Goal: Task Accomplishment & Management: Complete application form

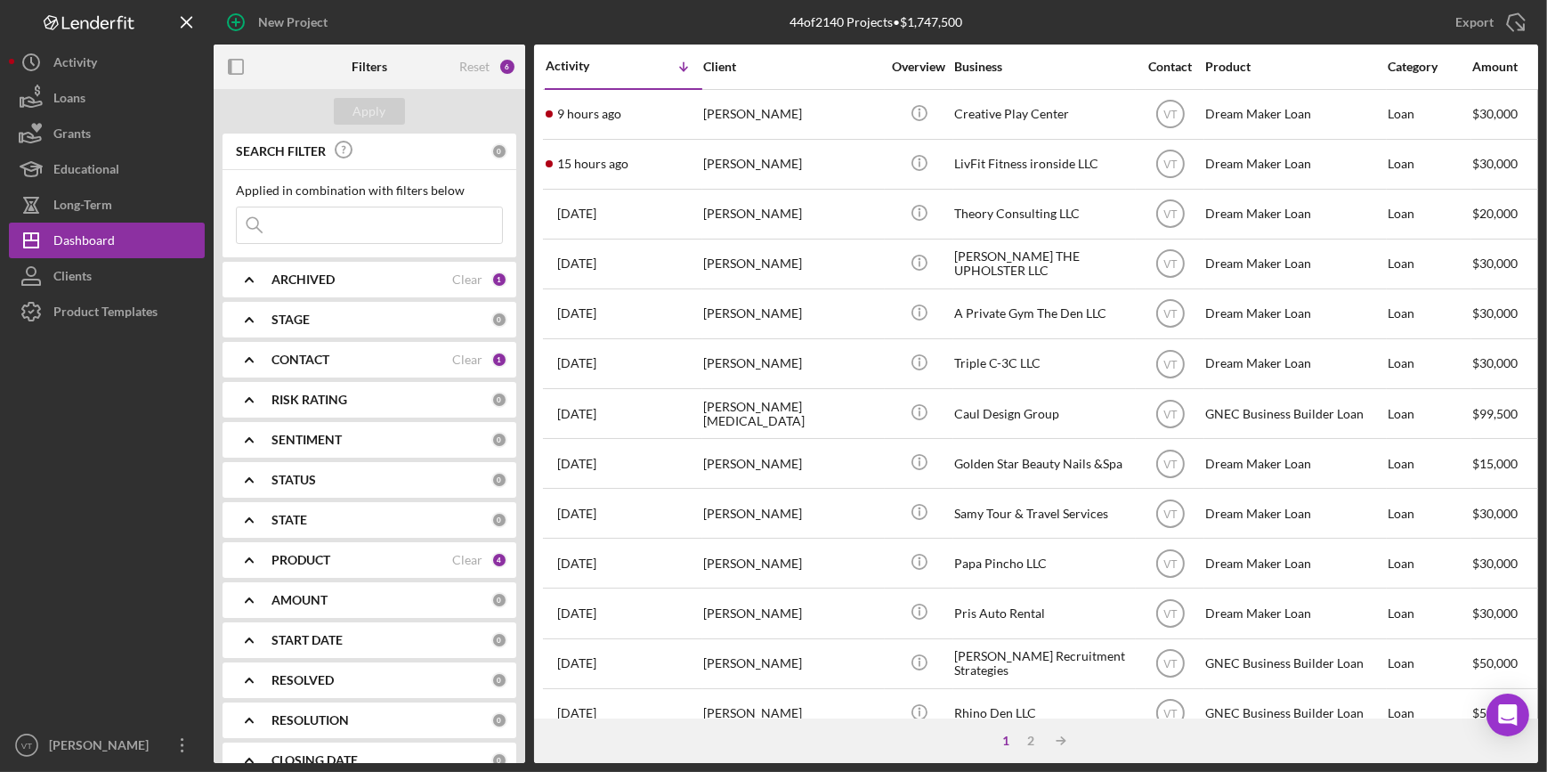
click at [692, 166] on div "15 hours ago Widchard Jilus" at bounding box center [624, 164] width 156 height 47
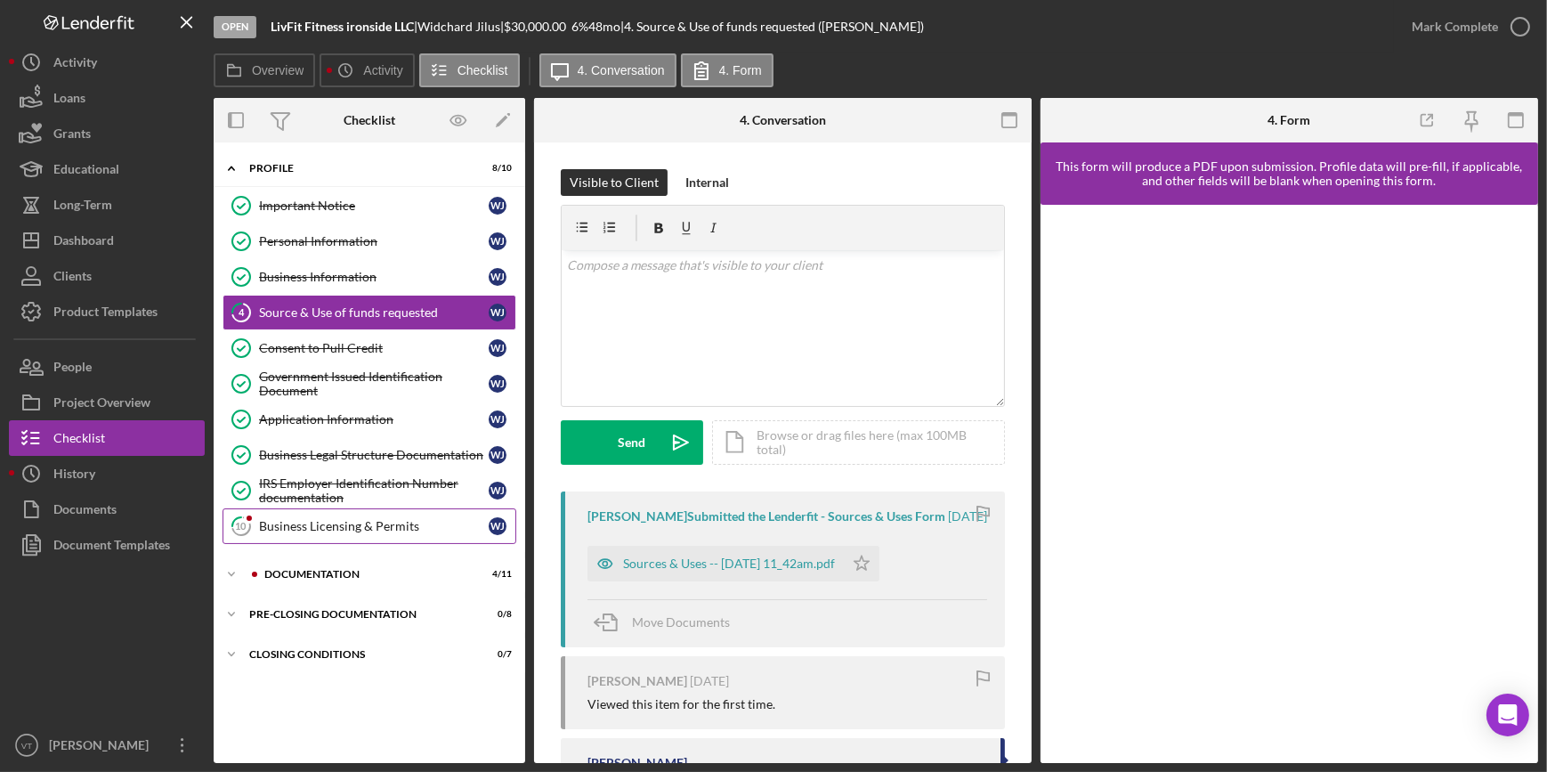
click at [281, 528] on div "Business Licensing & Permits" at bounding box center [374, 526] width 230 height 14
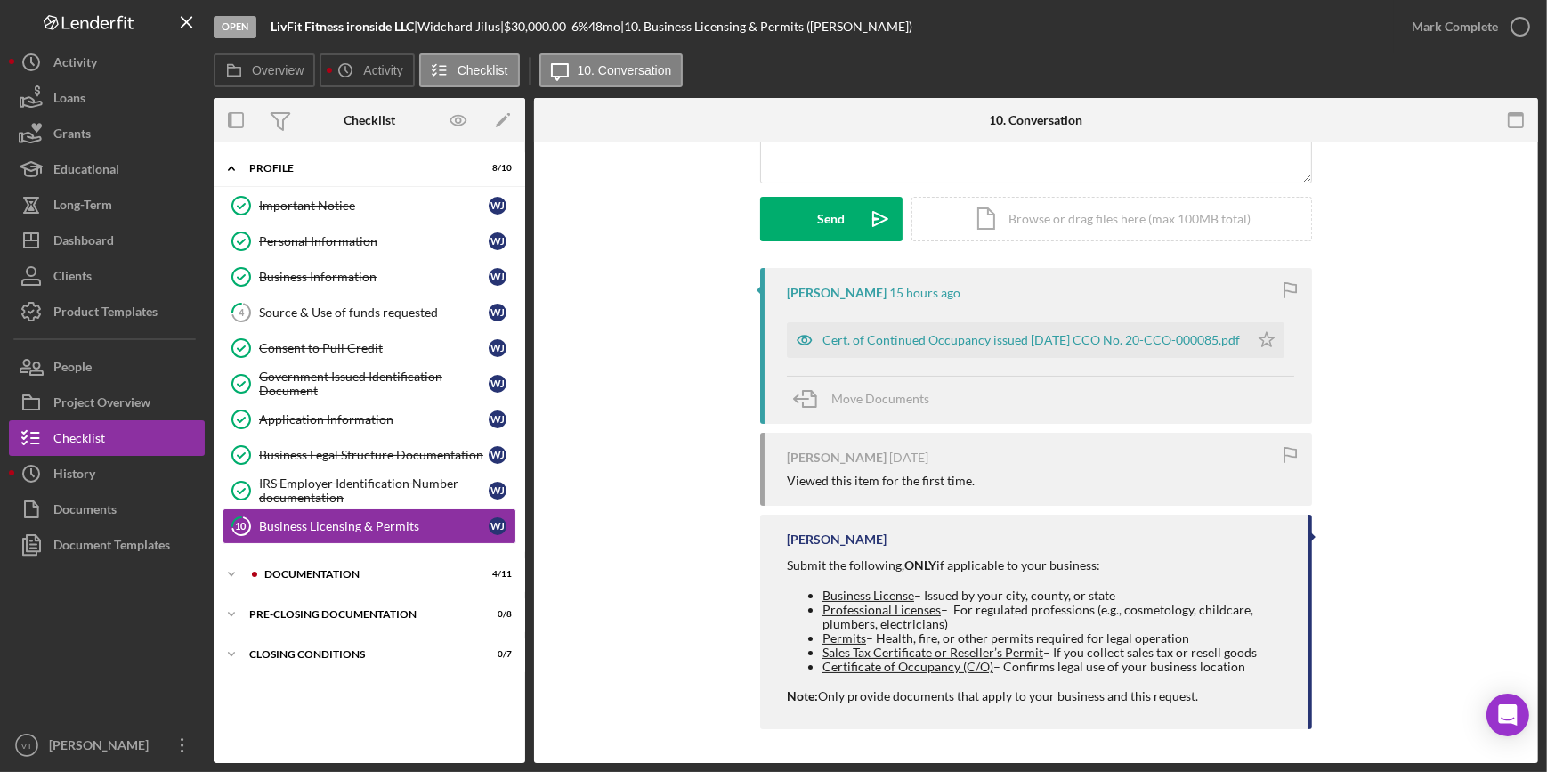
scroll to position [224, 0]
click at [943, 337] on div "Cert. of Continued Occupancy issued 4.26.2021 CCO No. 20-CCO-000085.pdf" at bounding box center [1030, 339] width 417 height 14
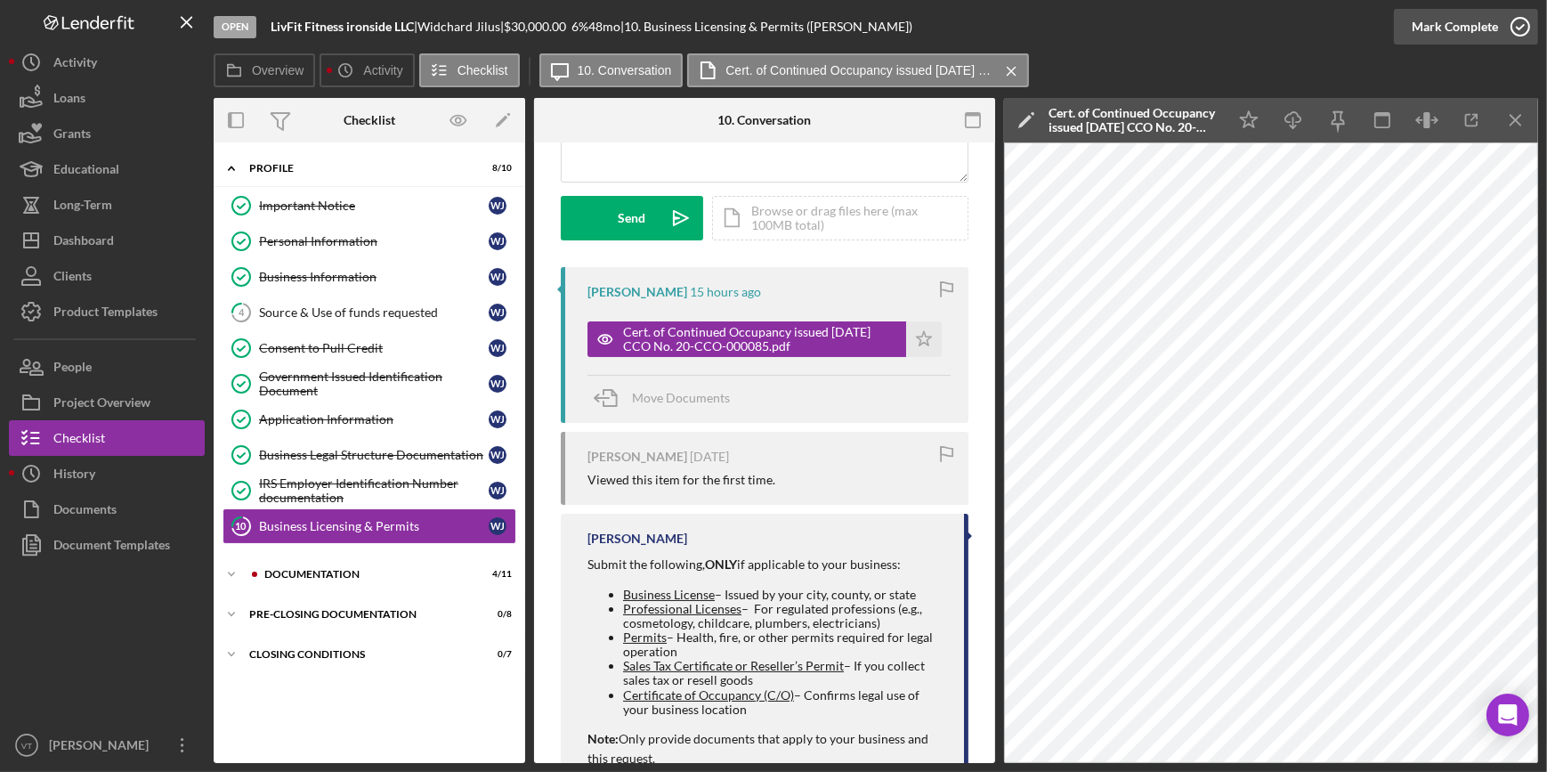
click at [1443, 29] on div "Mark Complete" at bounding box center [1455, 27] width 86 height 36
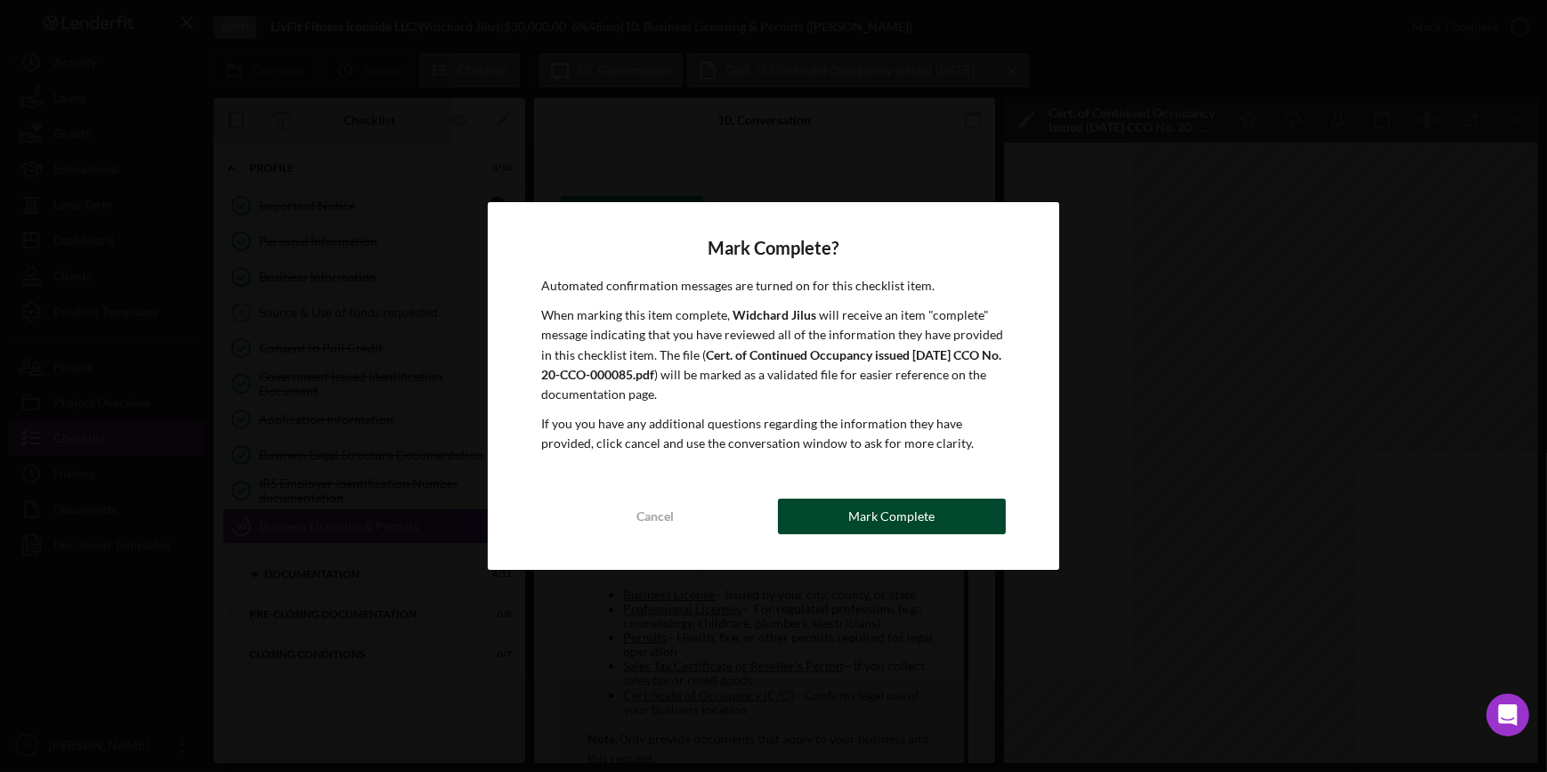
click at [838, 517] on button "Mark Complete" at bounding box center [892, 516] width 228 height 36
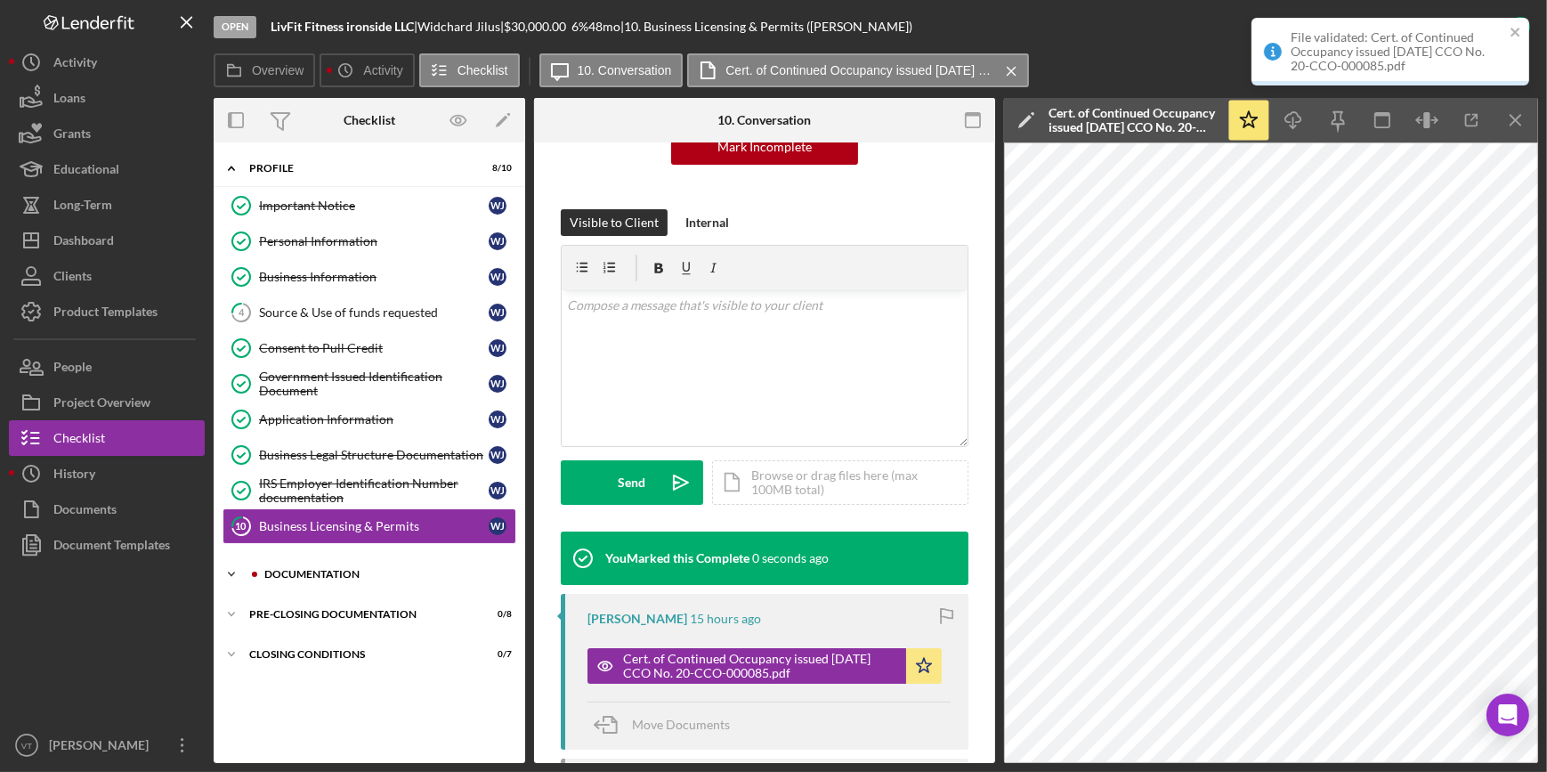
scroll to position [489, 0]
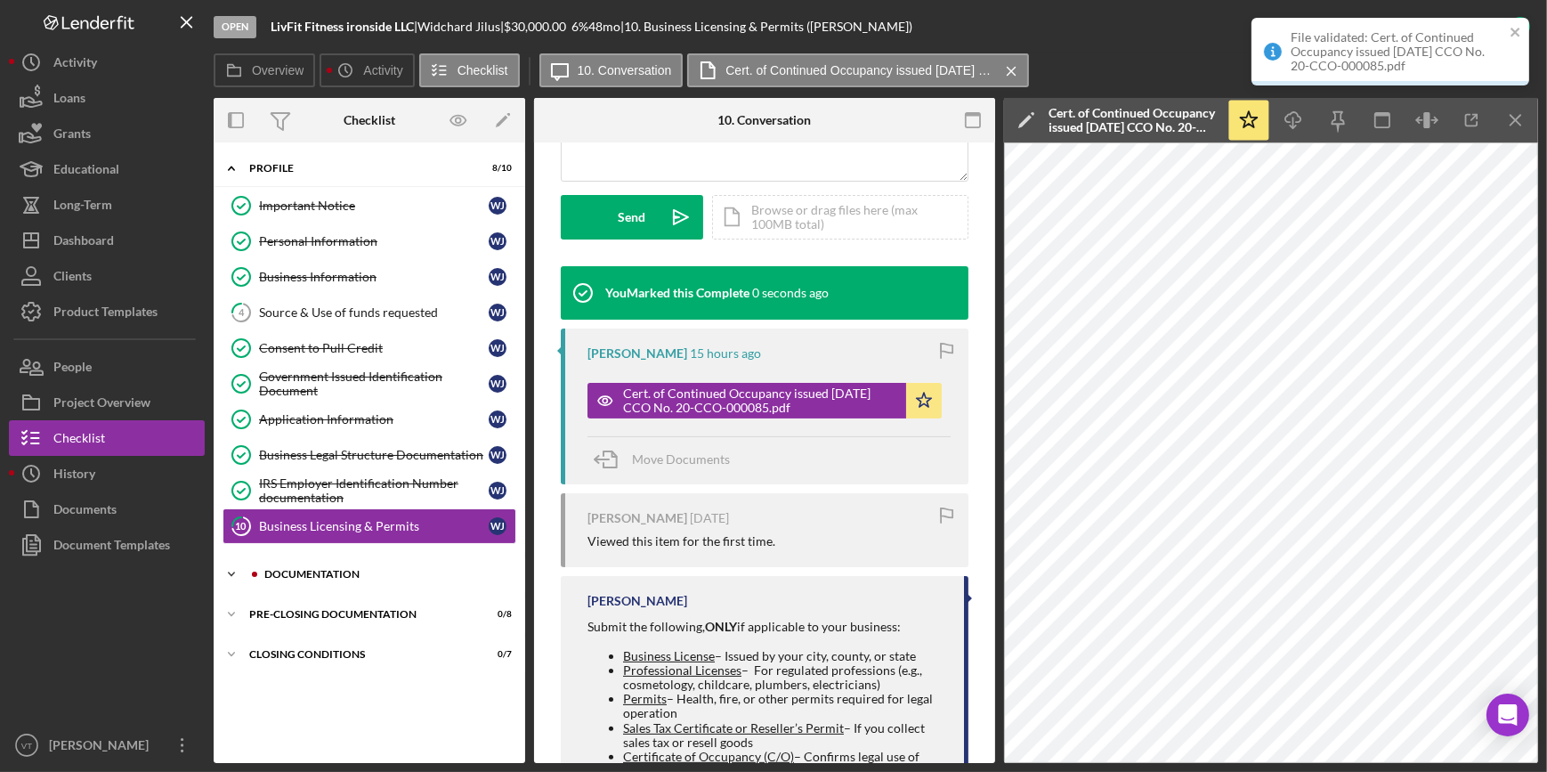
click at [253, 559] on div "Icon/Expander Documentation 4 / 11" at bounding box center [369, 574] width 311 height 36
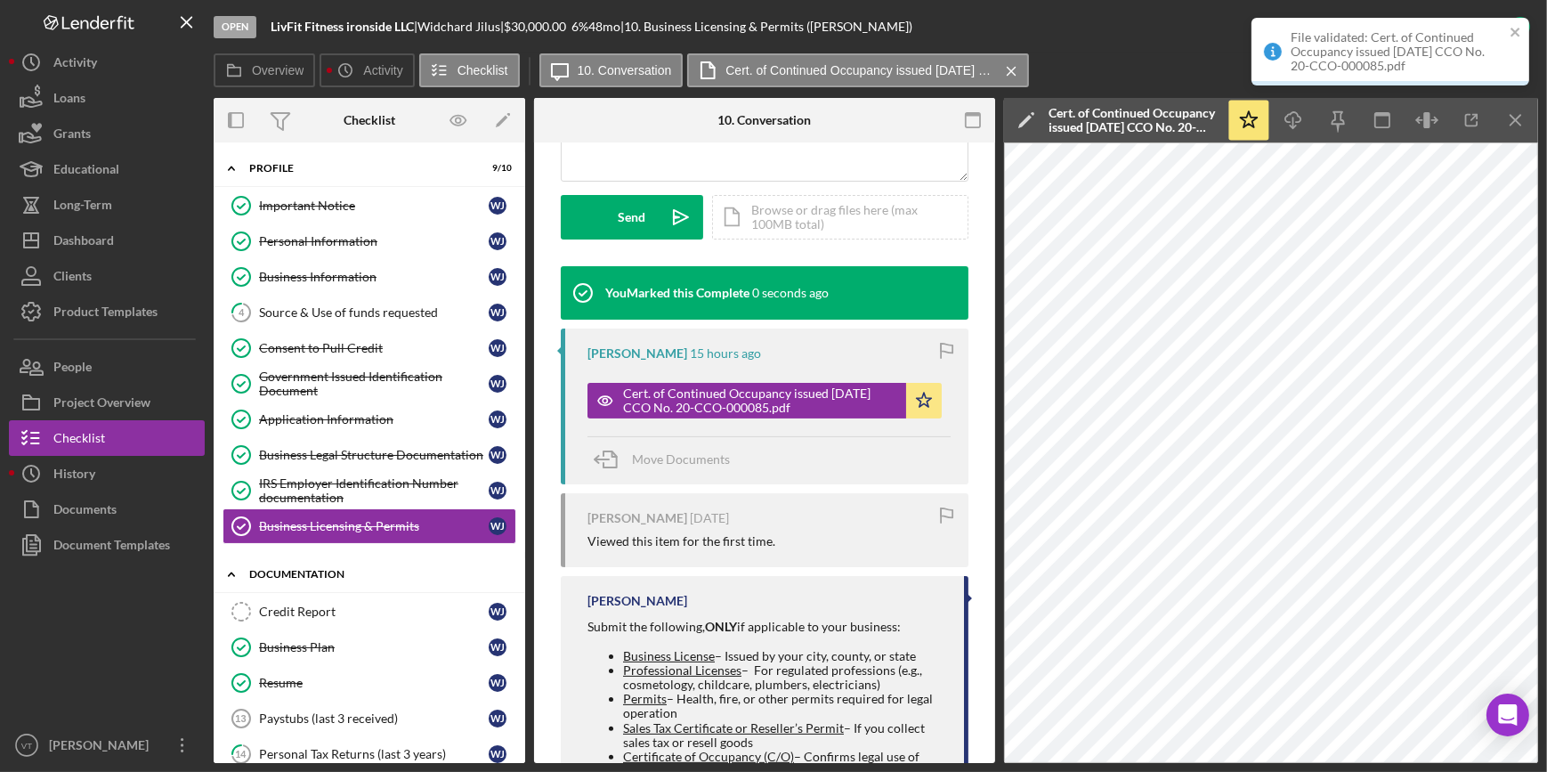
scroll to position [316, 0]
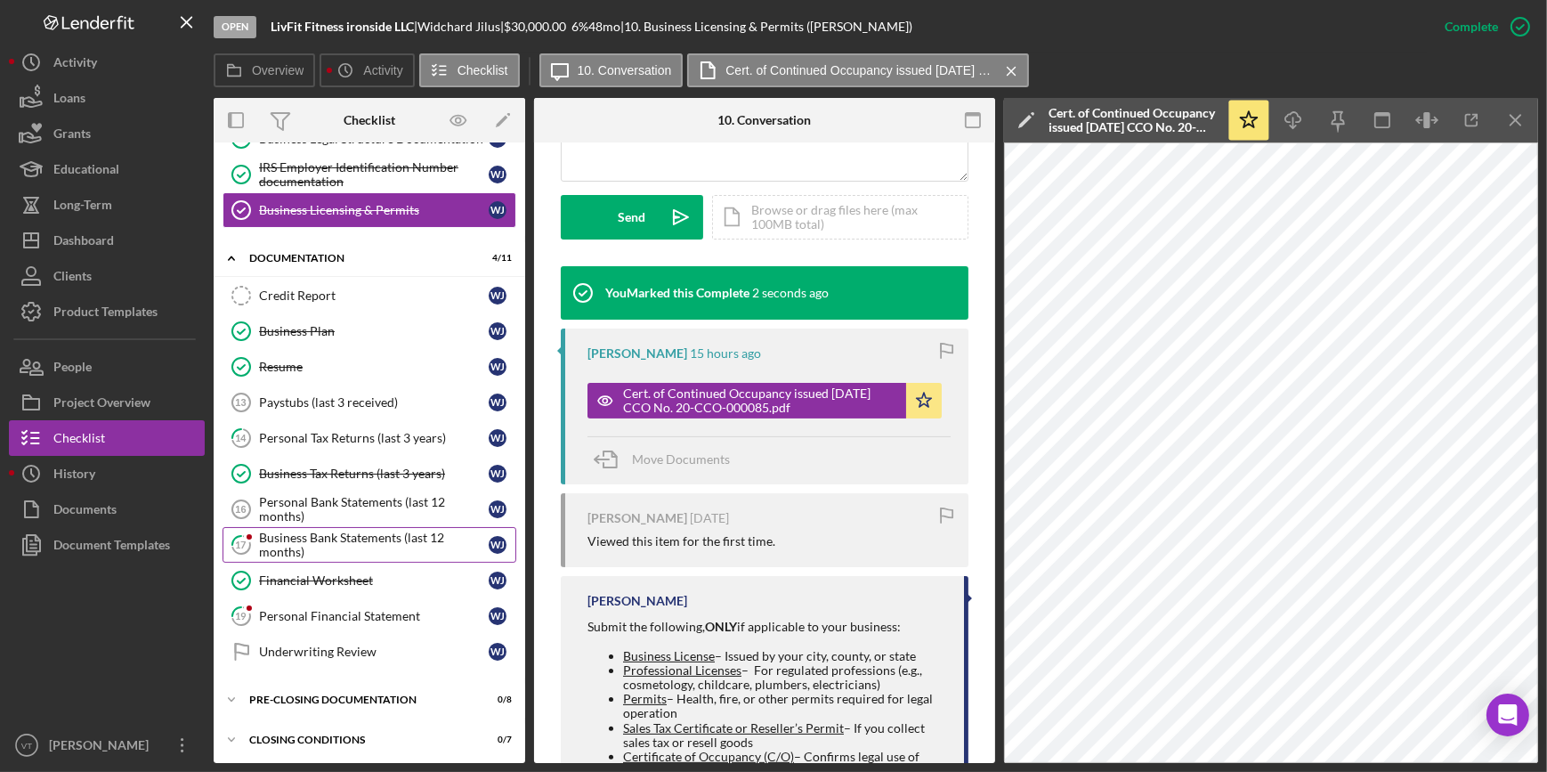
click at [305, 530] on div "Business Bank Statements (last 12 months)" at bounding box center [374, 544] width 230 height 28
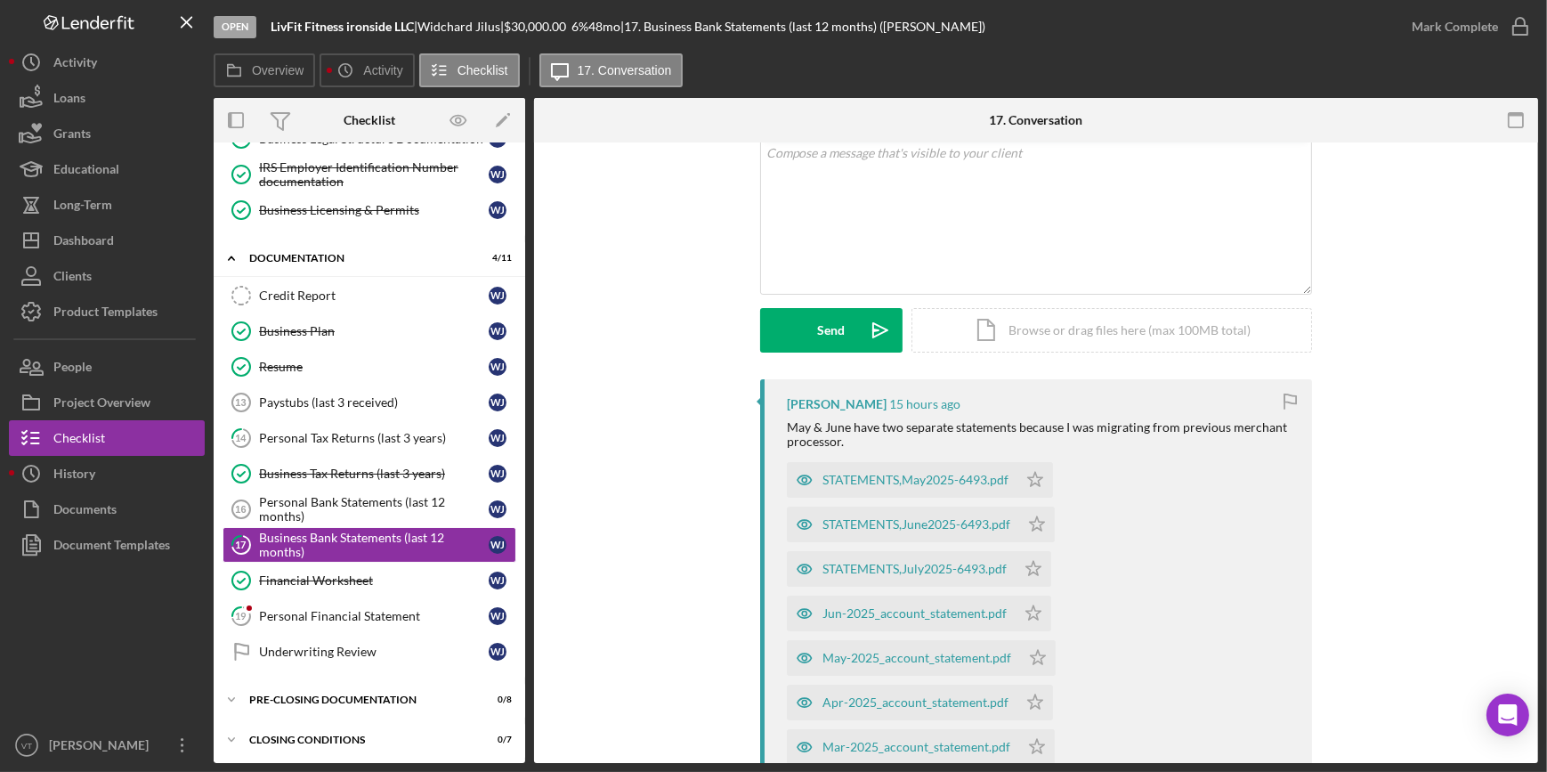
scroll to position [404, 0]
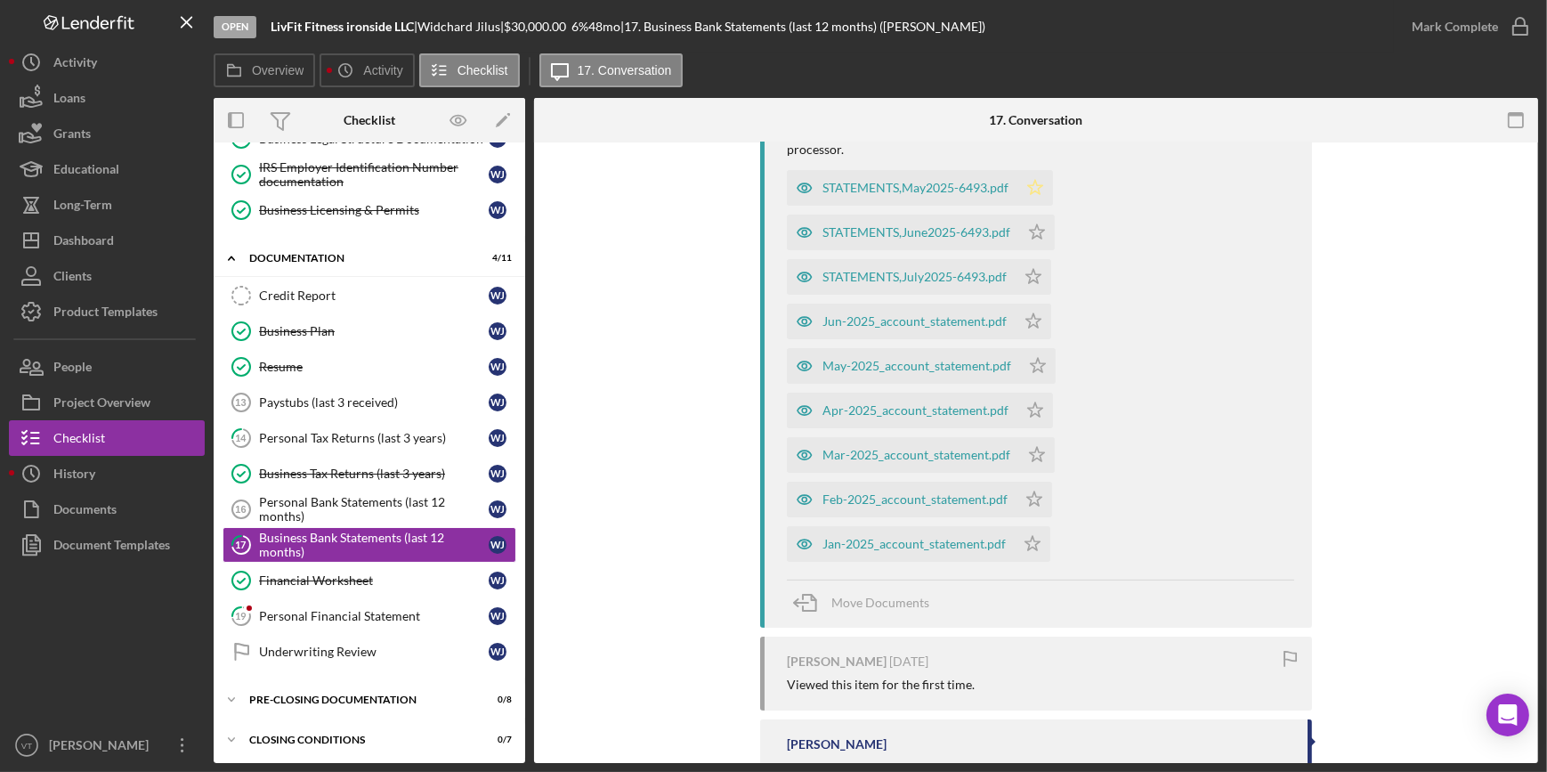
click at [1034, 187] on icon "Icon/Star" at bounding box center [1035, 188] width 36 height 36
click at [1040, 233] on icon "Icon/Star" at bounding box center [1037, 232] width 36 height 36
click at [1027, 276] on icon "Icon/Star" at bounding box center [1033, 277] width 36 height 36
click at [1027, 325] on polygon "button" at bounding box center [1033, 320] width 15 height 14
click at [1032, 366] on icon "Icon/Star" at bounding box center [1038, 366] width 36 height 36
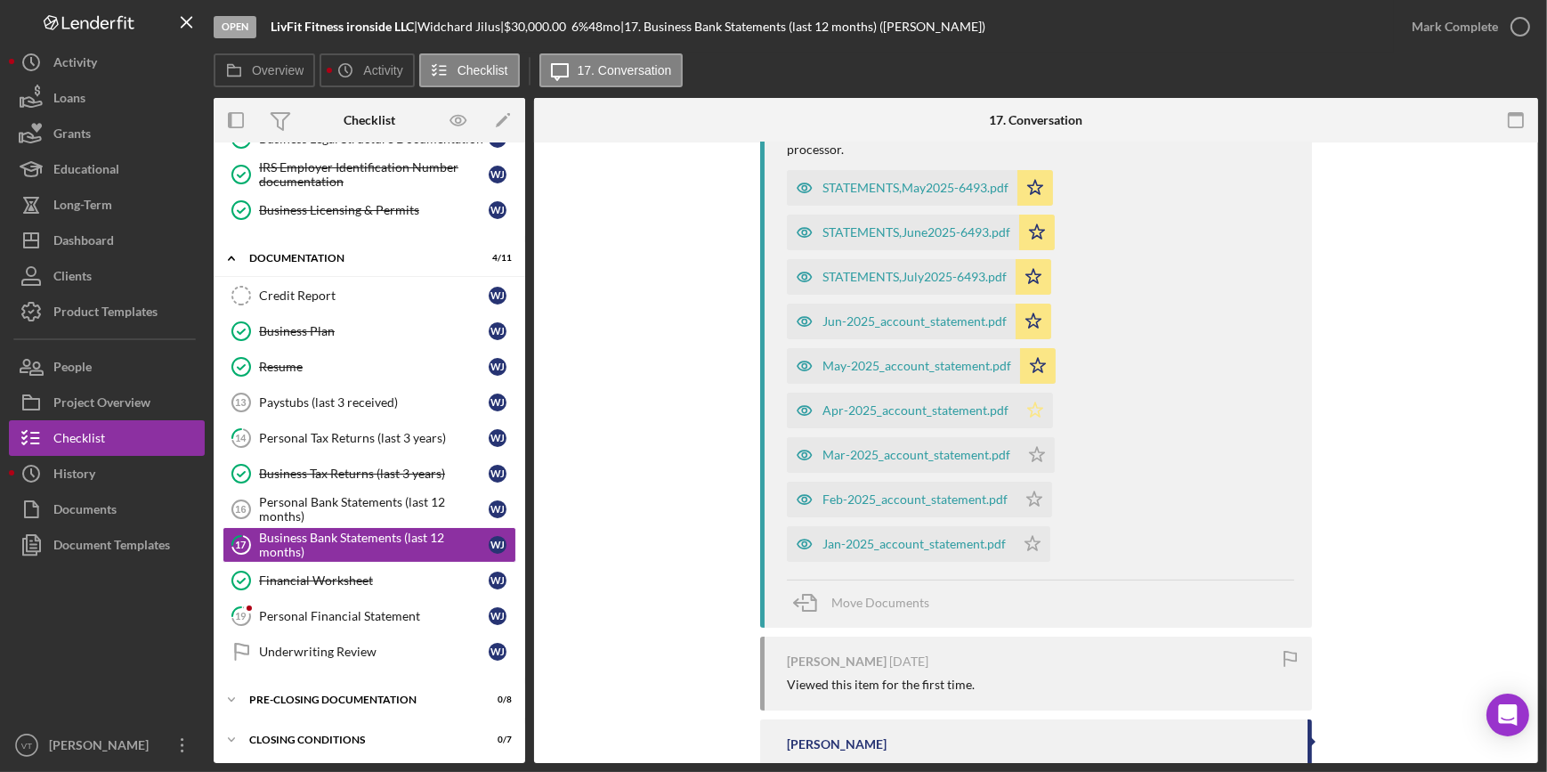
click at [1033, 409] on polygon "button" at bounding box center [1035, 409] width 15 height 14
click at [1032, 457] on icon "Icon/Star" at bounding box center [1037, 455] width 36 height 36
click at [1023, 498] on icon "Icon/Star" at bounding box center [1034, 499] width 36 height 36
click at [1025, 545] on polygon "button" at bounding box center [1032, 543] width 15 height 14
click at [902, 539] on div "Jan-2025_account_statement.pdf" at bounding box center [913, 544] width 183 height 14
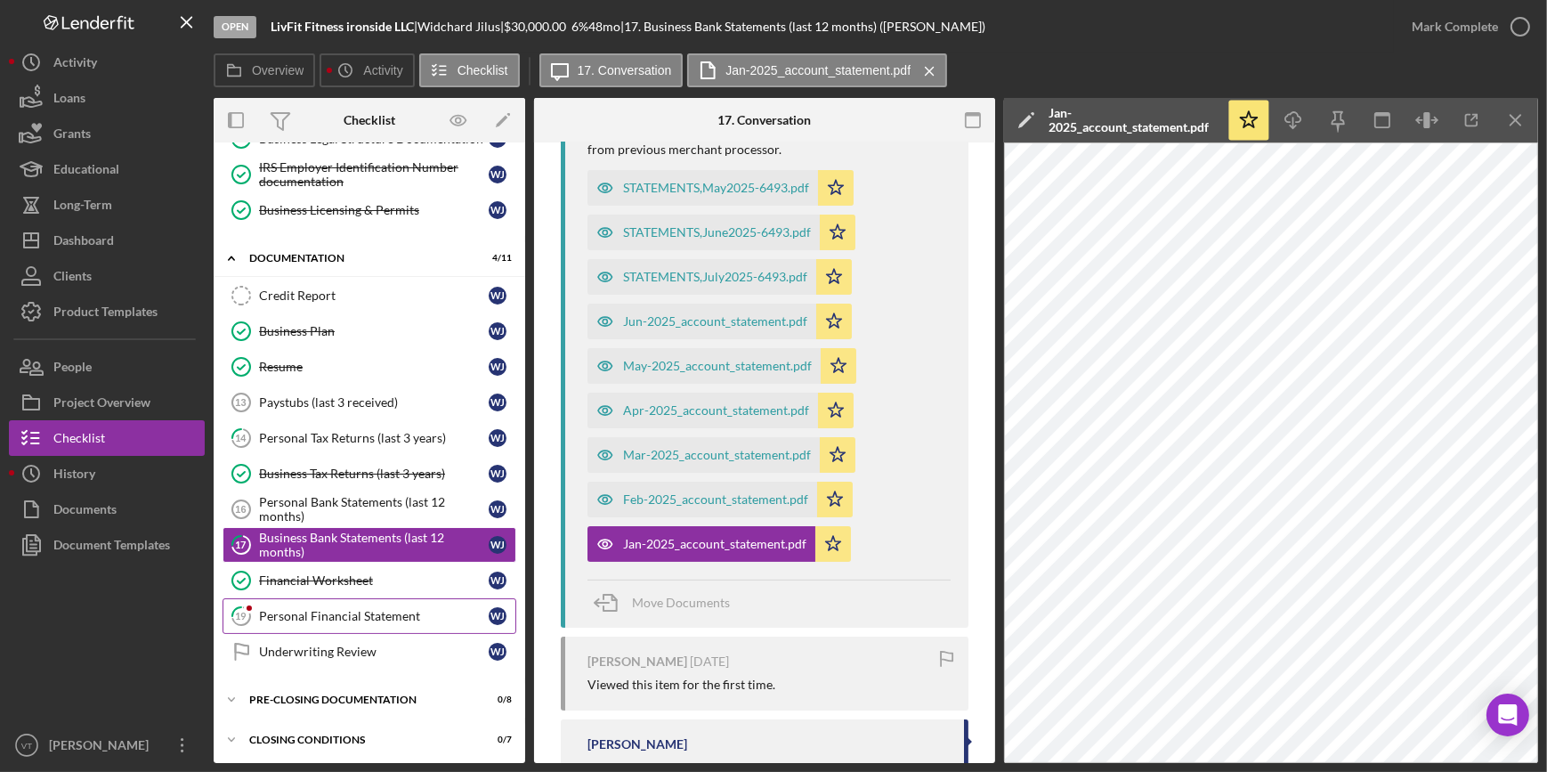
click at [328, 609] on div "Personal Financial Statement" at bounding box center [374, 616] width 230 height 14
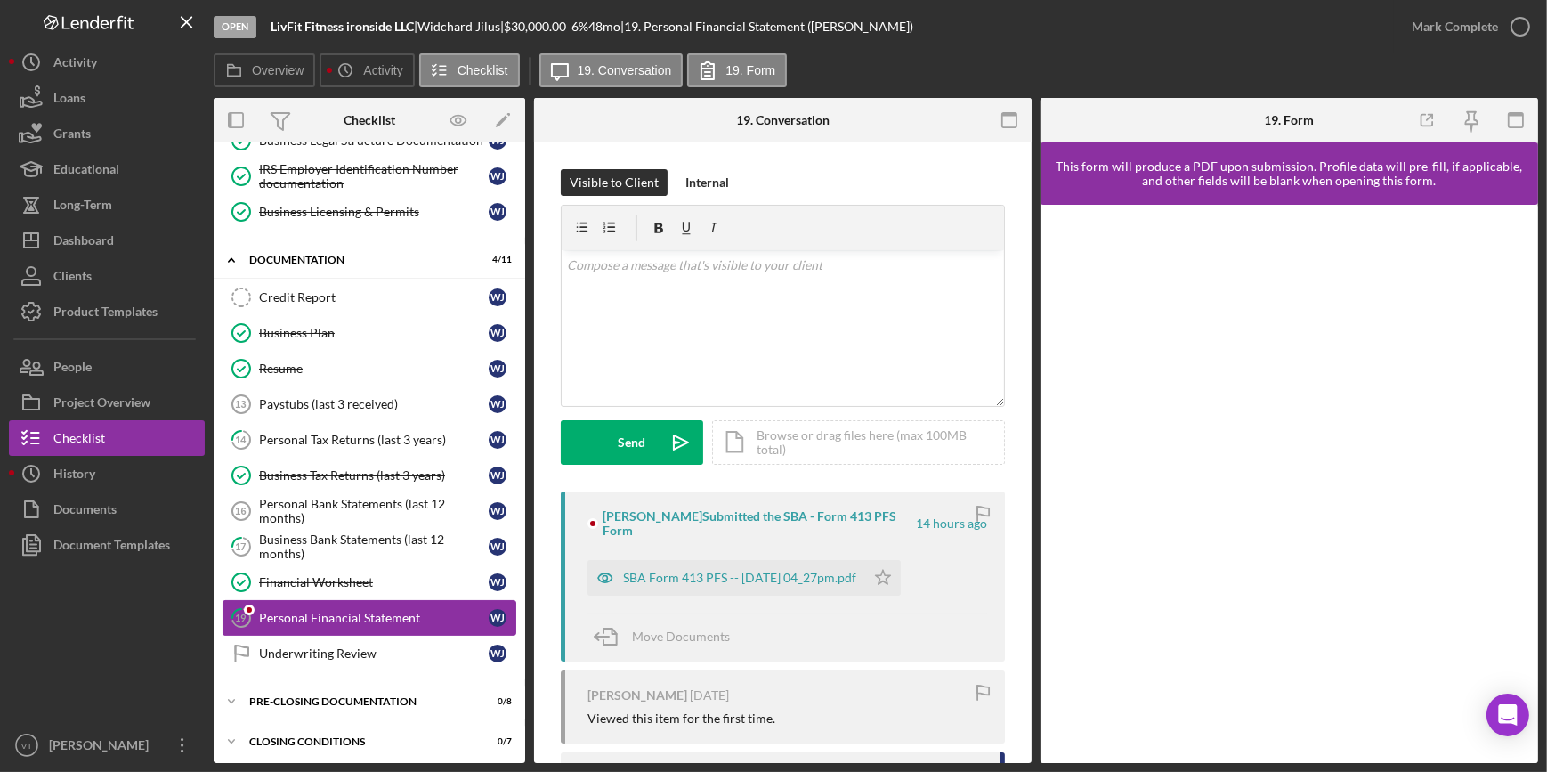
scroll to position [316, 0]
click at [725, 560] on div "SBA Form 413 PFS -- 2025-08-14 04_27pm.pdf" at bounding box center [726, 578] width 278 height 36
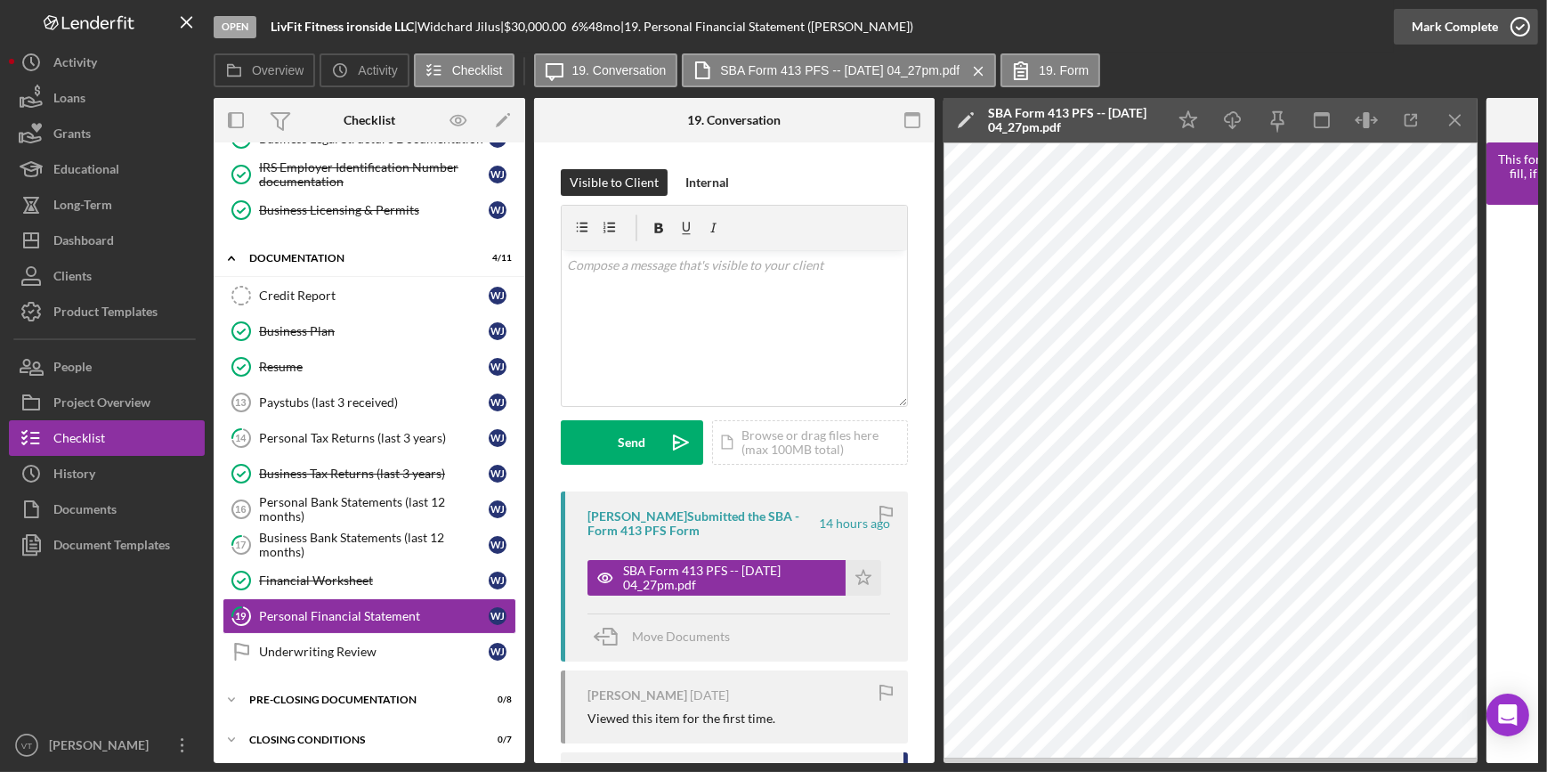
click at [1401, 18] on button "Mark Complete" at bounding box center [1466, 27] width 144 height 36
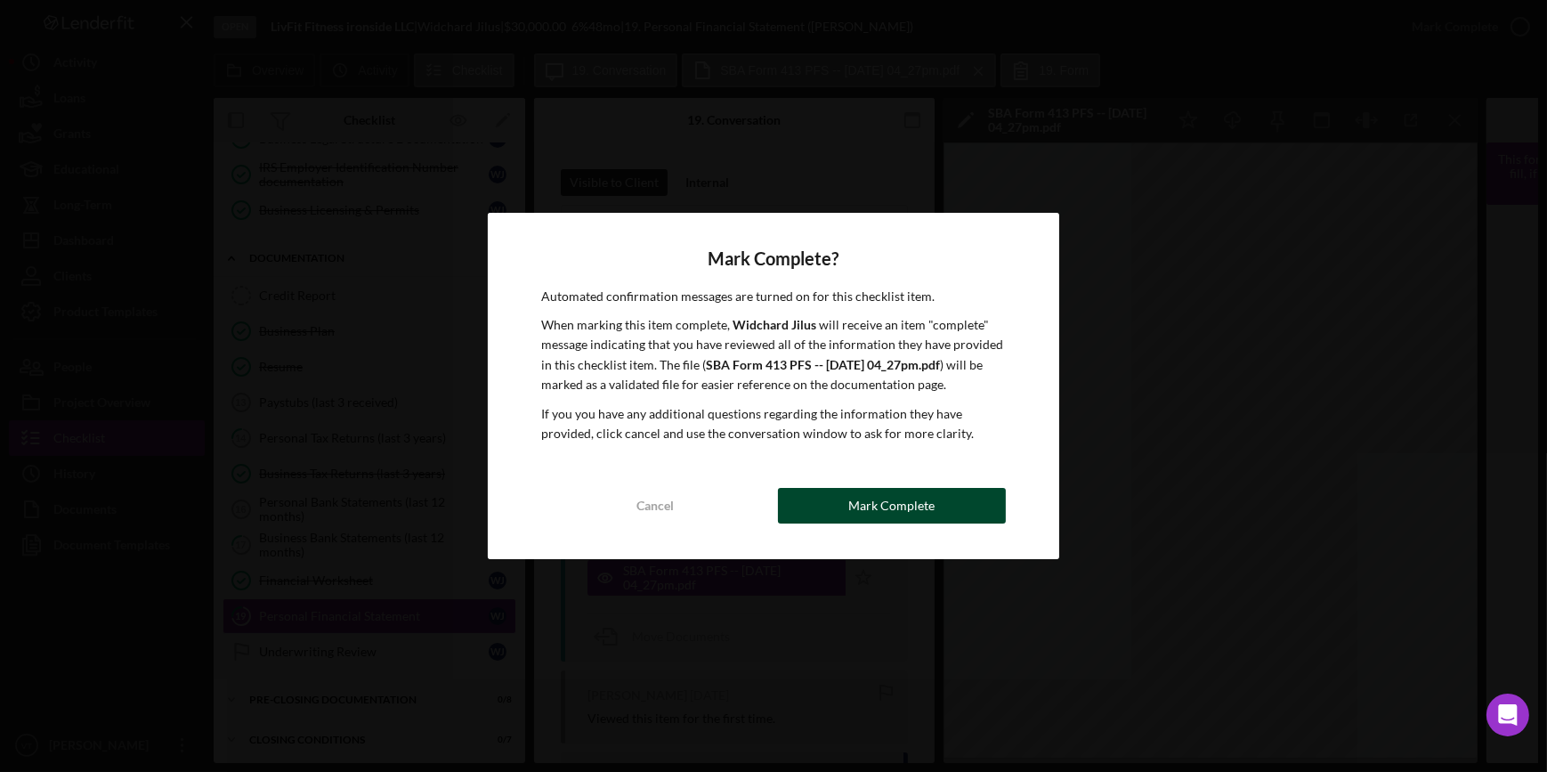
click at [910, 505] on div "Mark Complete" at bounding box center [891, 506] width 86 height 36
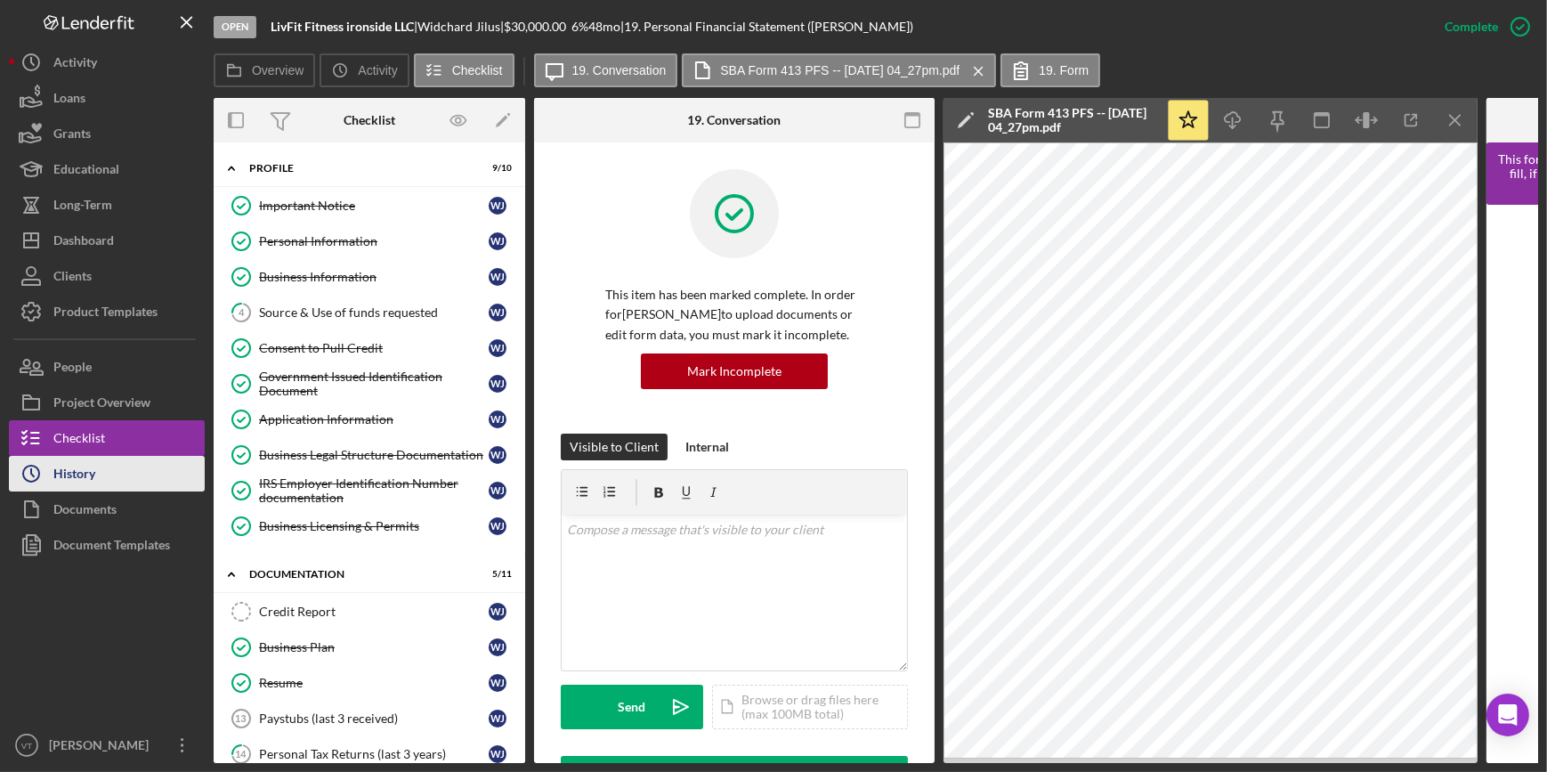
click at [69, 474] on div "History" at bounding box center [74, 476] width 42 height 40
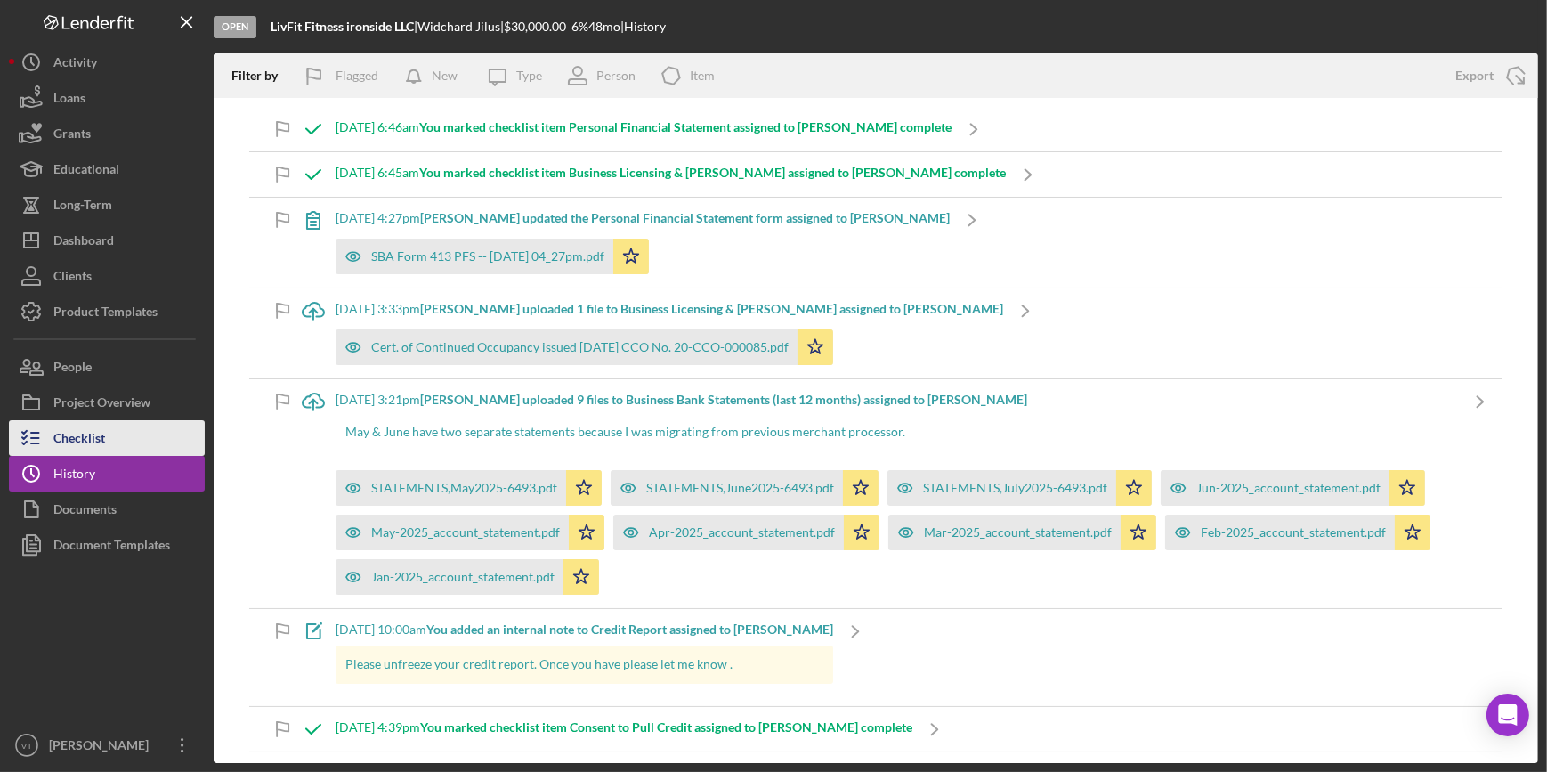
click at [102, 441] on div "Checklist" at bounding box center [79, 440] width 52 height 40
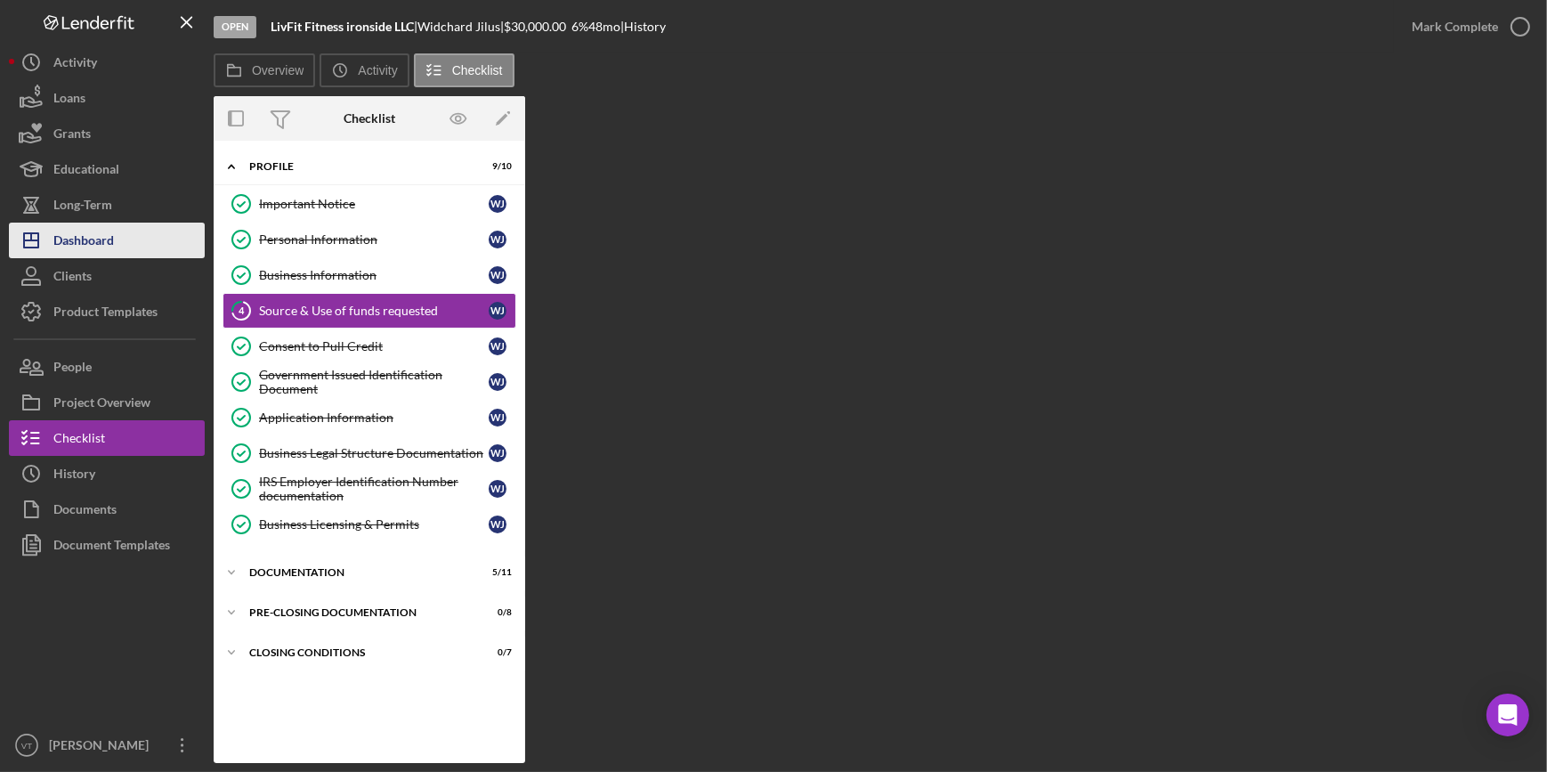
click at [114, 231] on div "Dashboard" at bounding box center [83, 242] width 61 height 40
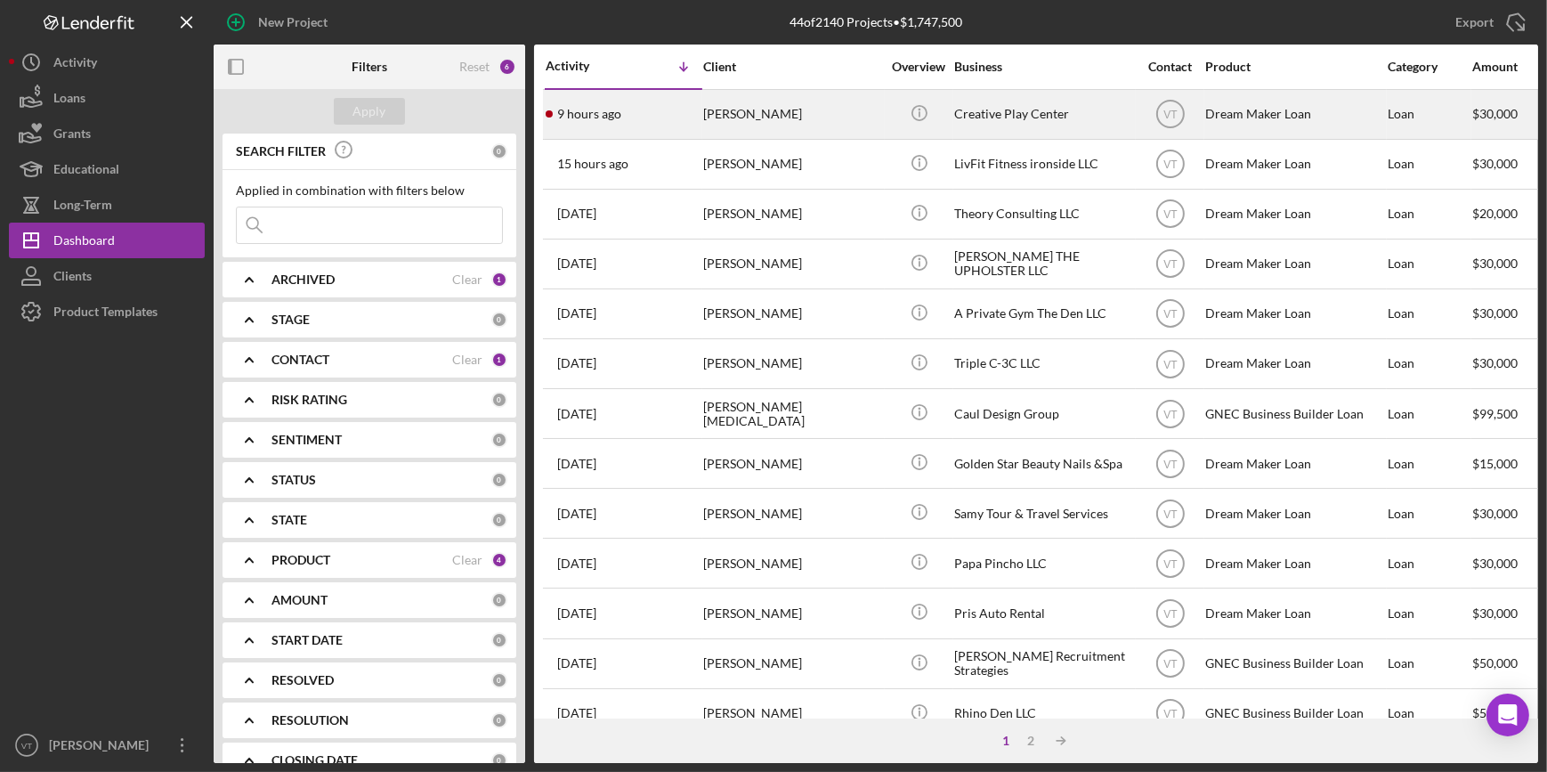
click at [740, 120] on div "[PERSON_NAME]" at bounding box center [792, 114] width 178 height 47
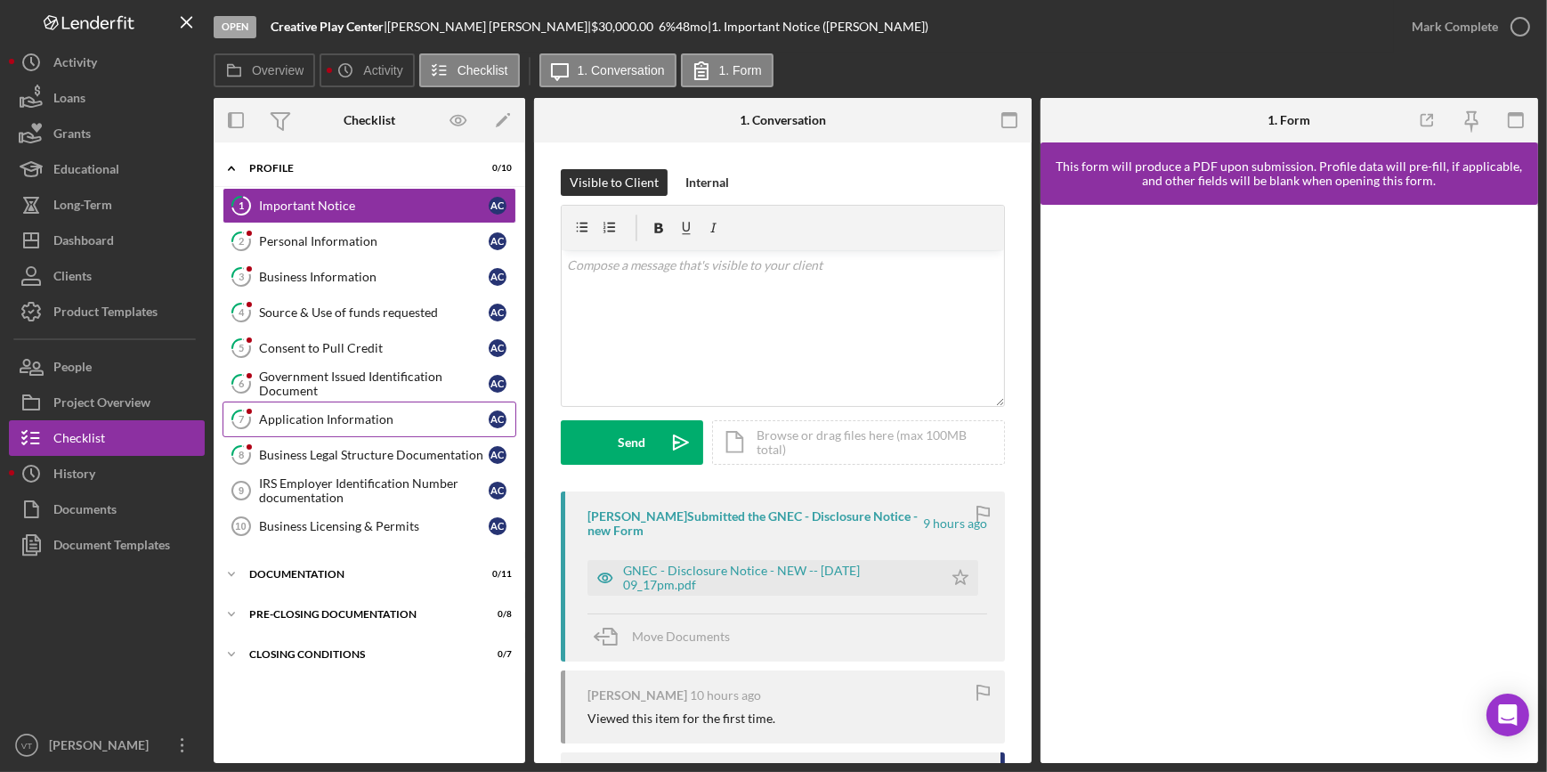
click at [417, 413] on div "Application Information" at bounding box center [374, 419] width 230 height 14
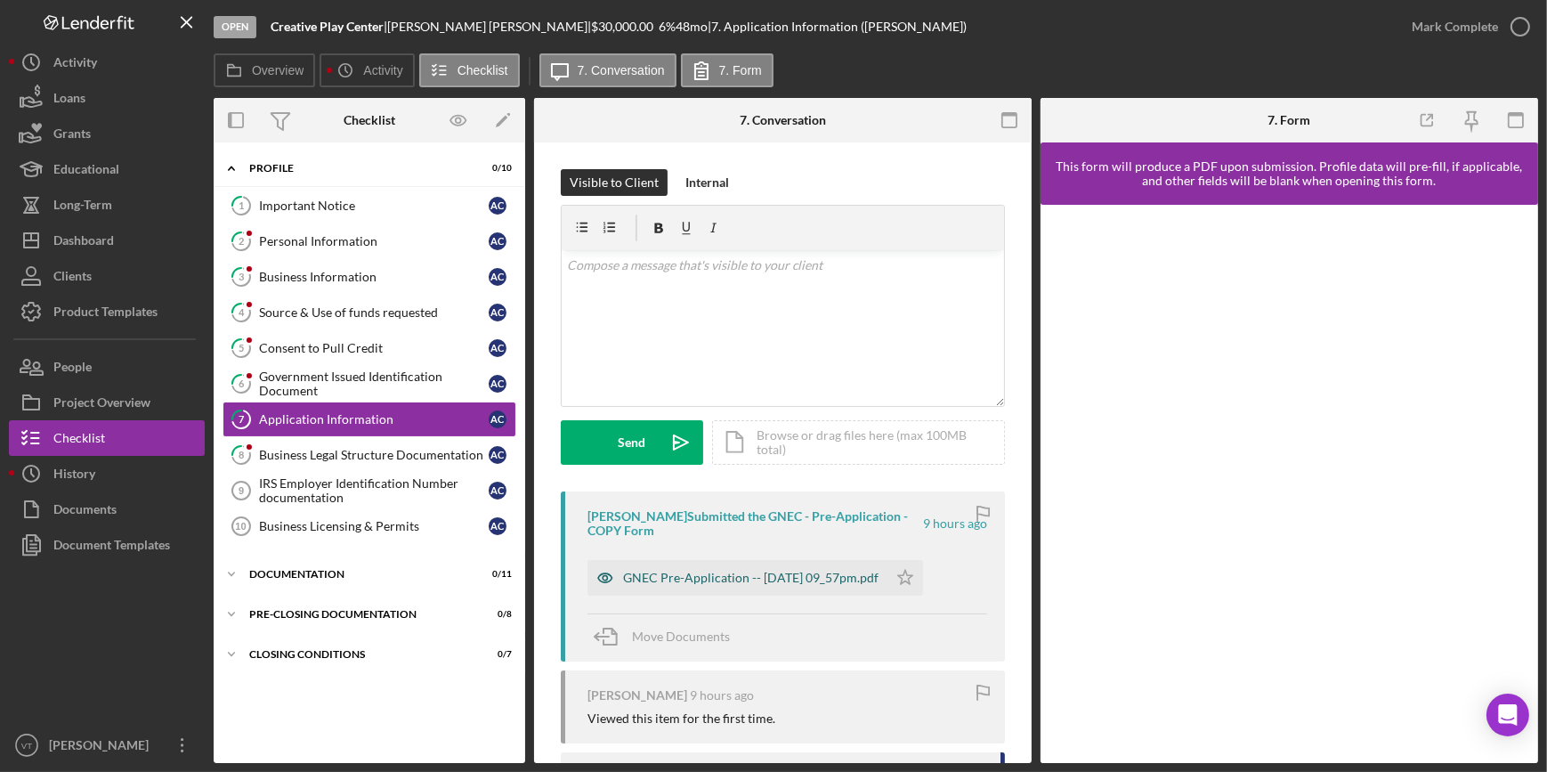
click at [687, 569] on div "GNEC Pre-Application -- 2025-08-14 09_57pm.pdf" at bounding box center [737, 578] width 300 height 36
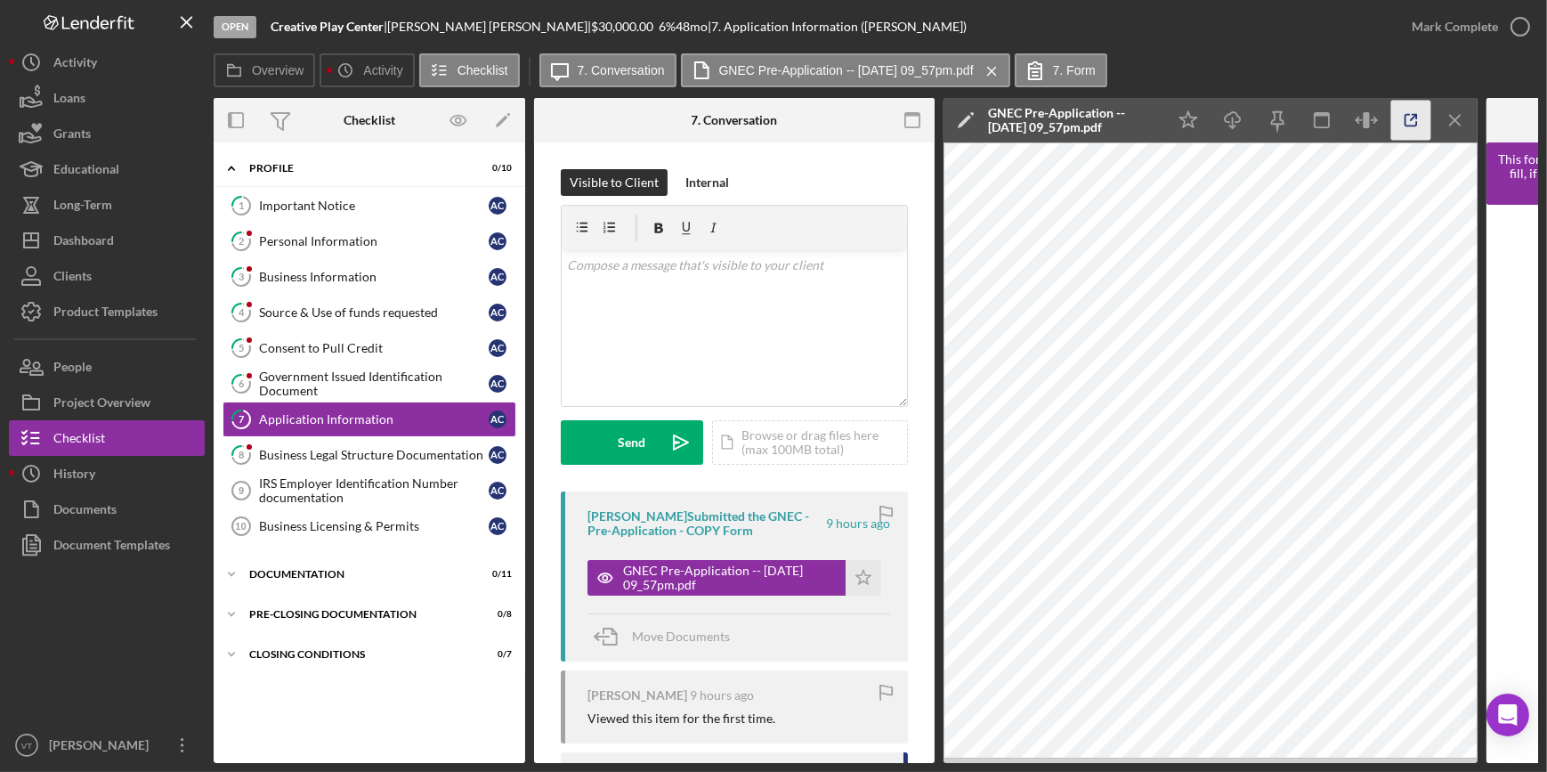
click at [1409, 125] on icon "button" at bounding box center [1411, 121] width 12 height 12
click at [1440, 26] on div "Mark Complete" at bounding box center [1455, 27] width 86 height 36
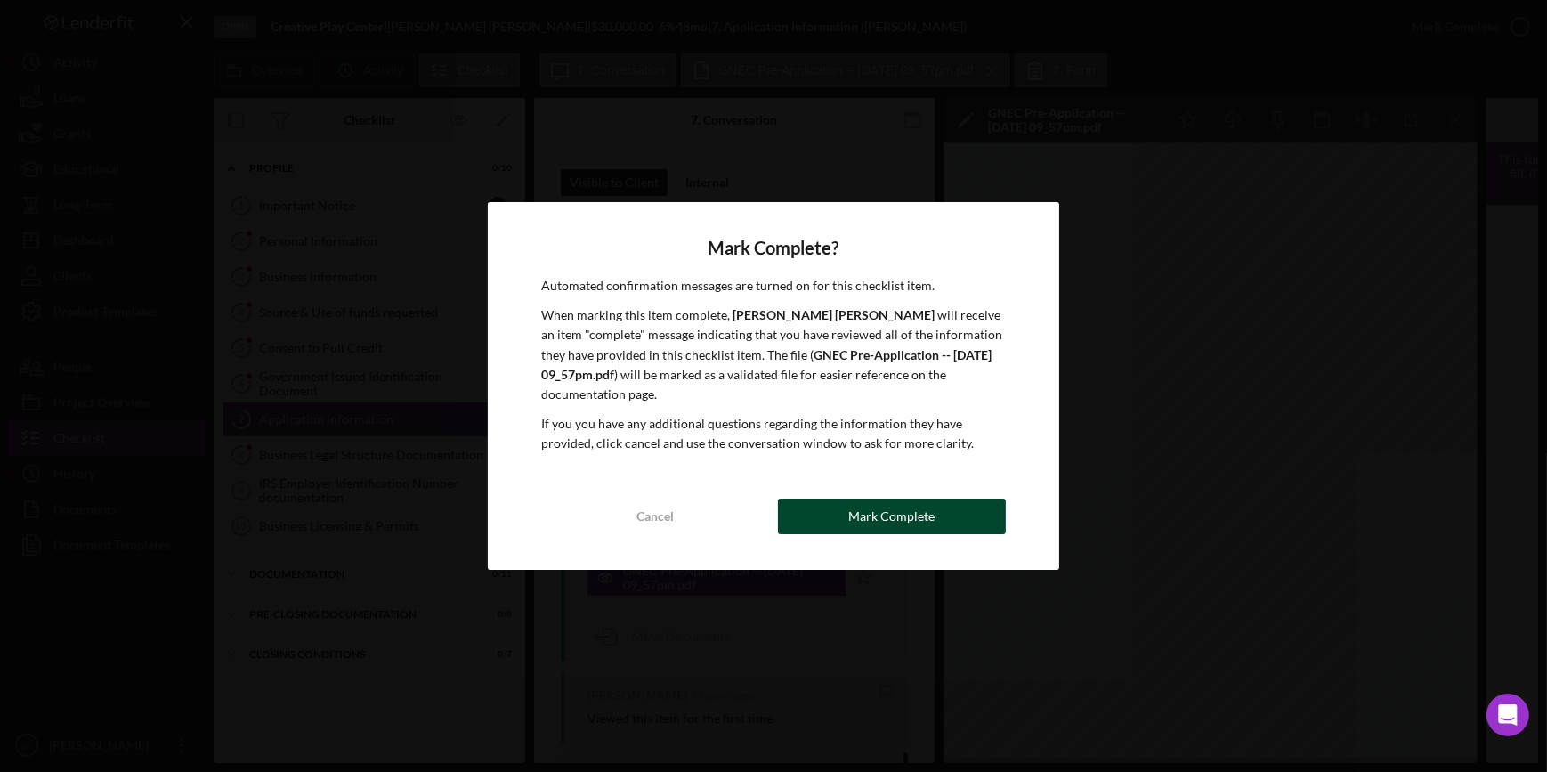
click at [917, 498] on div "Mark Complete" at bounding box center [891, 516] width 86 height 36
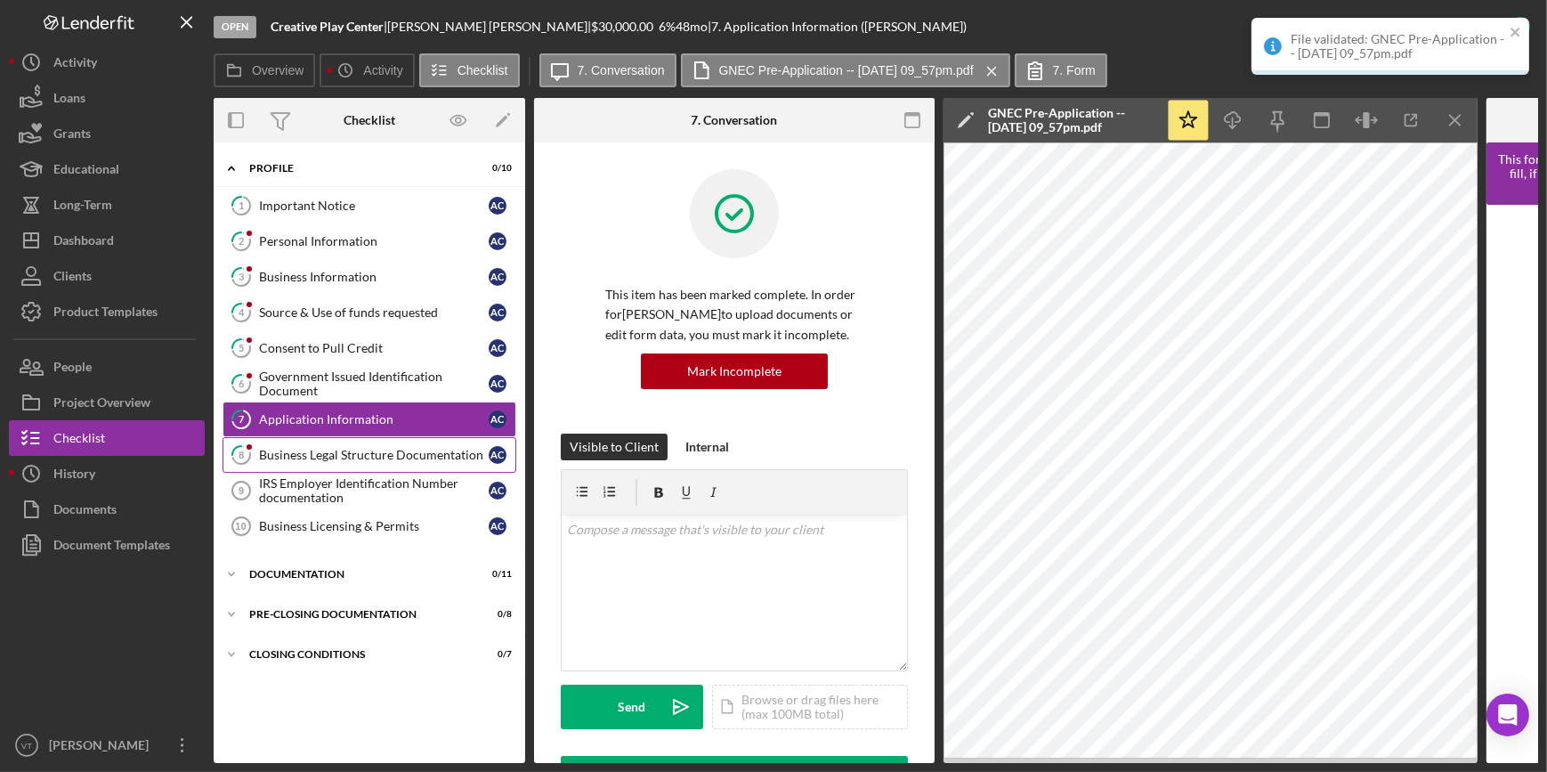
click at [414, 448] on div "Business Legal Structure Documentation" at bounding box center [374, 455] width 230 height 14
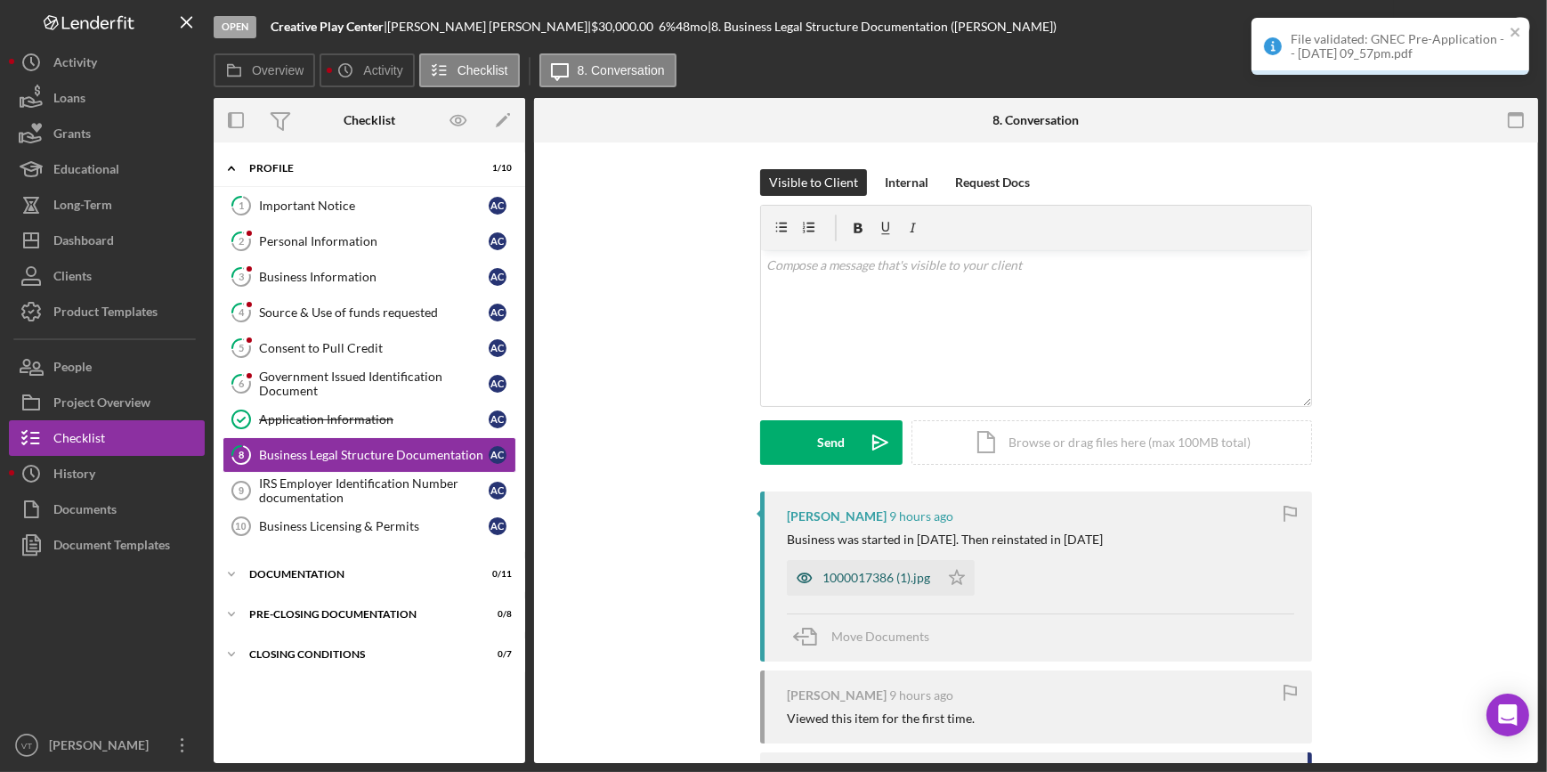
click at [821, 567] on div "1000017386 (1).jpg" at bounding box center [863, 578] width 152 height 36
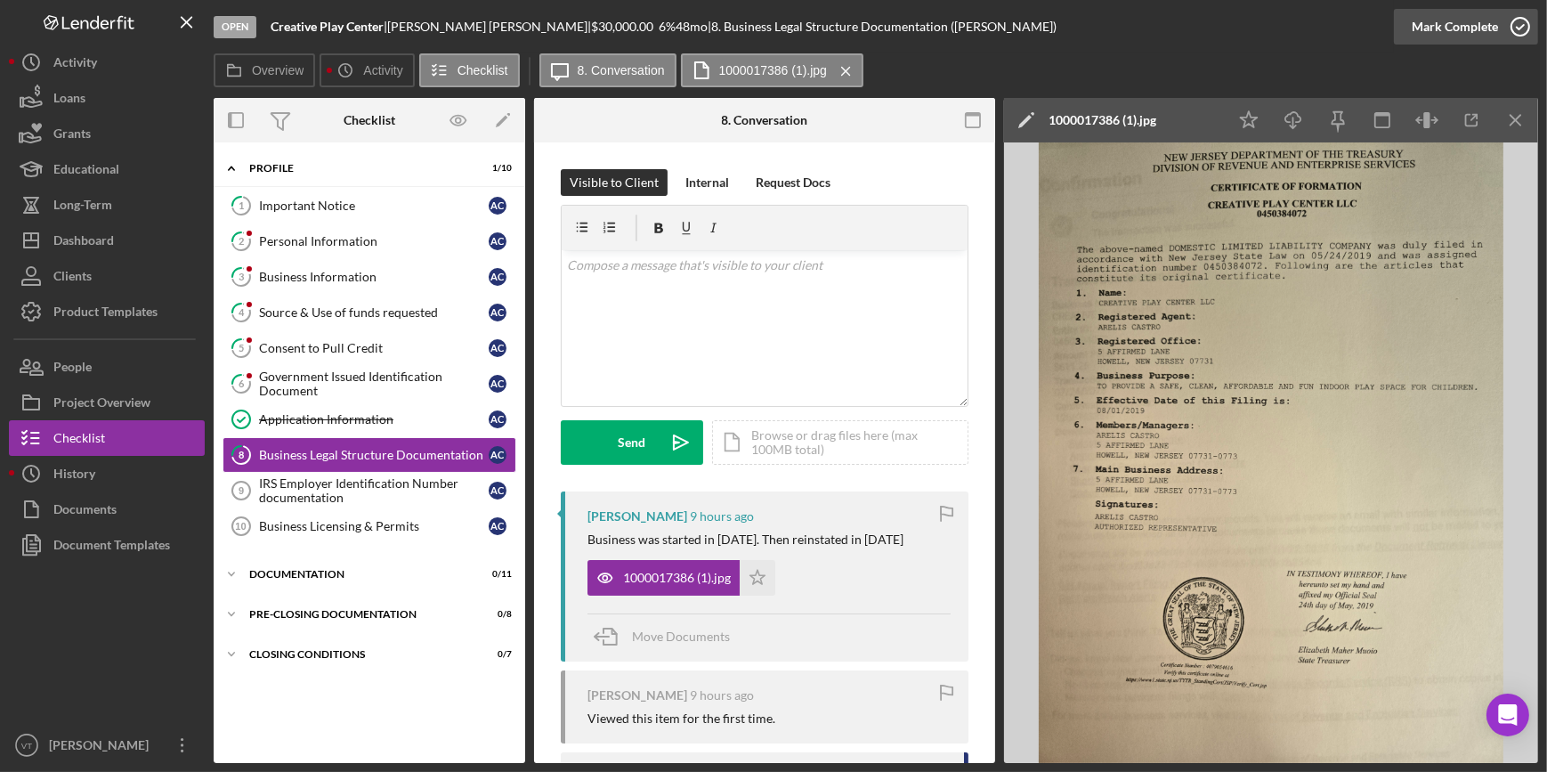
click at [1457, 32] on div "Mark Complete" at bounding box center [1455, 27] width 86 height 36
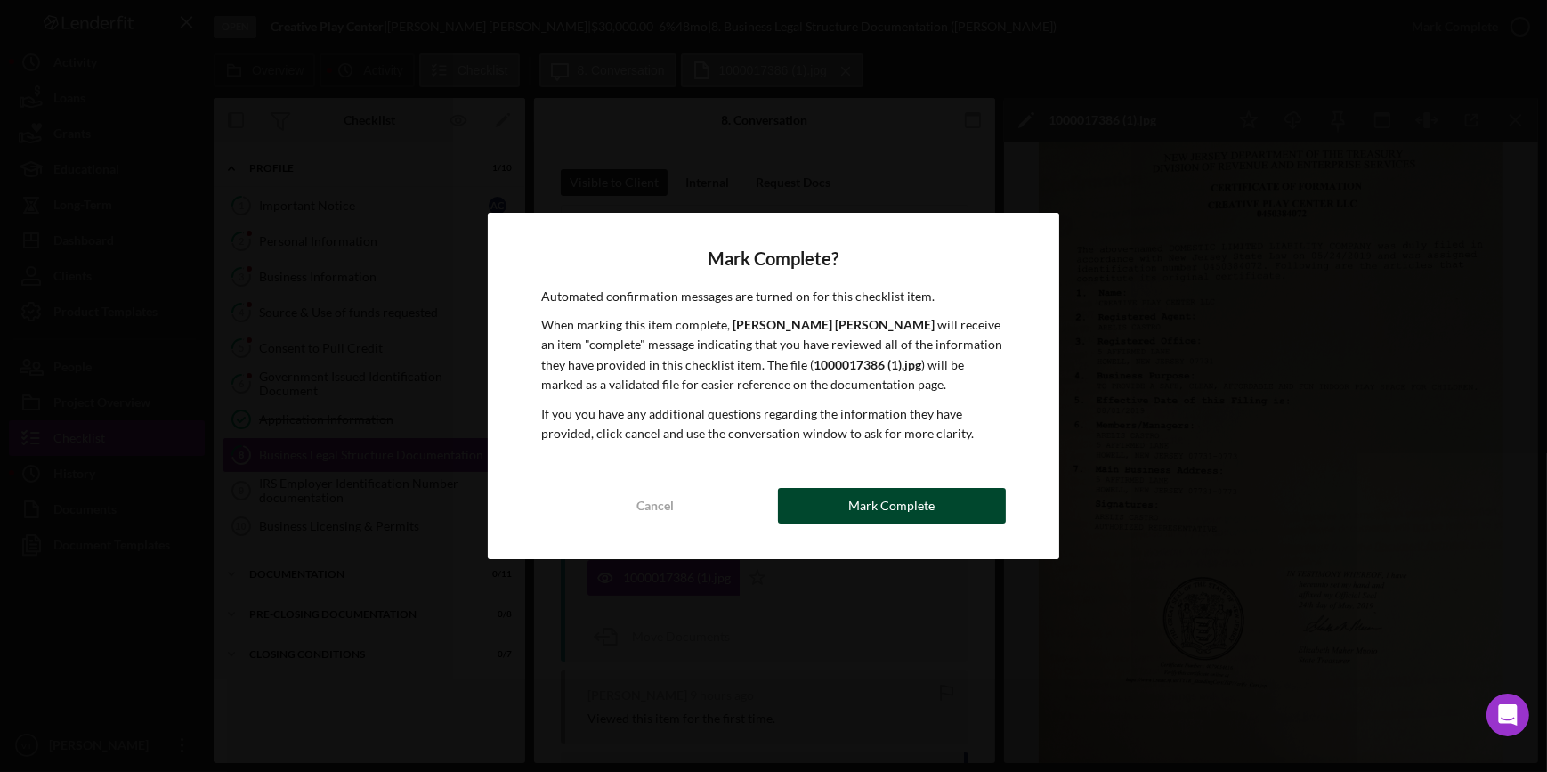
click at [931, 503] on div "Mark Complete" at bounding box center [891, 506] width 86 height 36
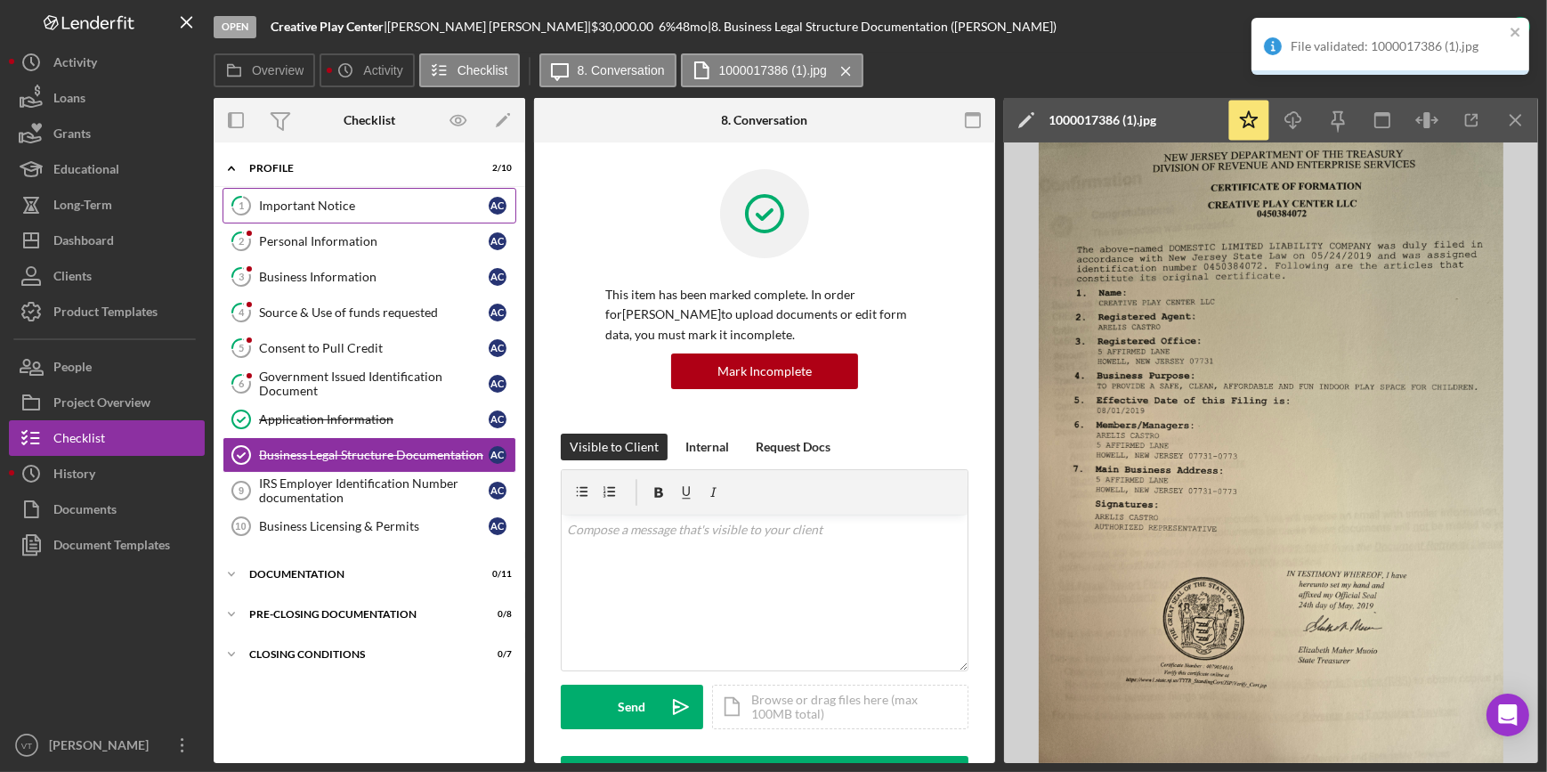
click at [356, 208] on div "Important Notice" at bounding box center [374, 205] width 230 height 14
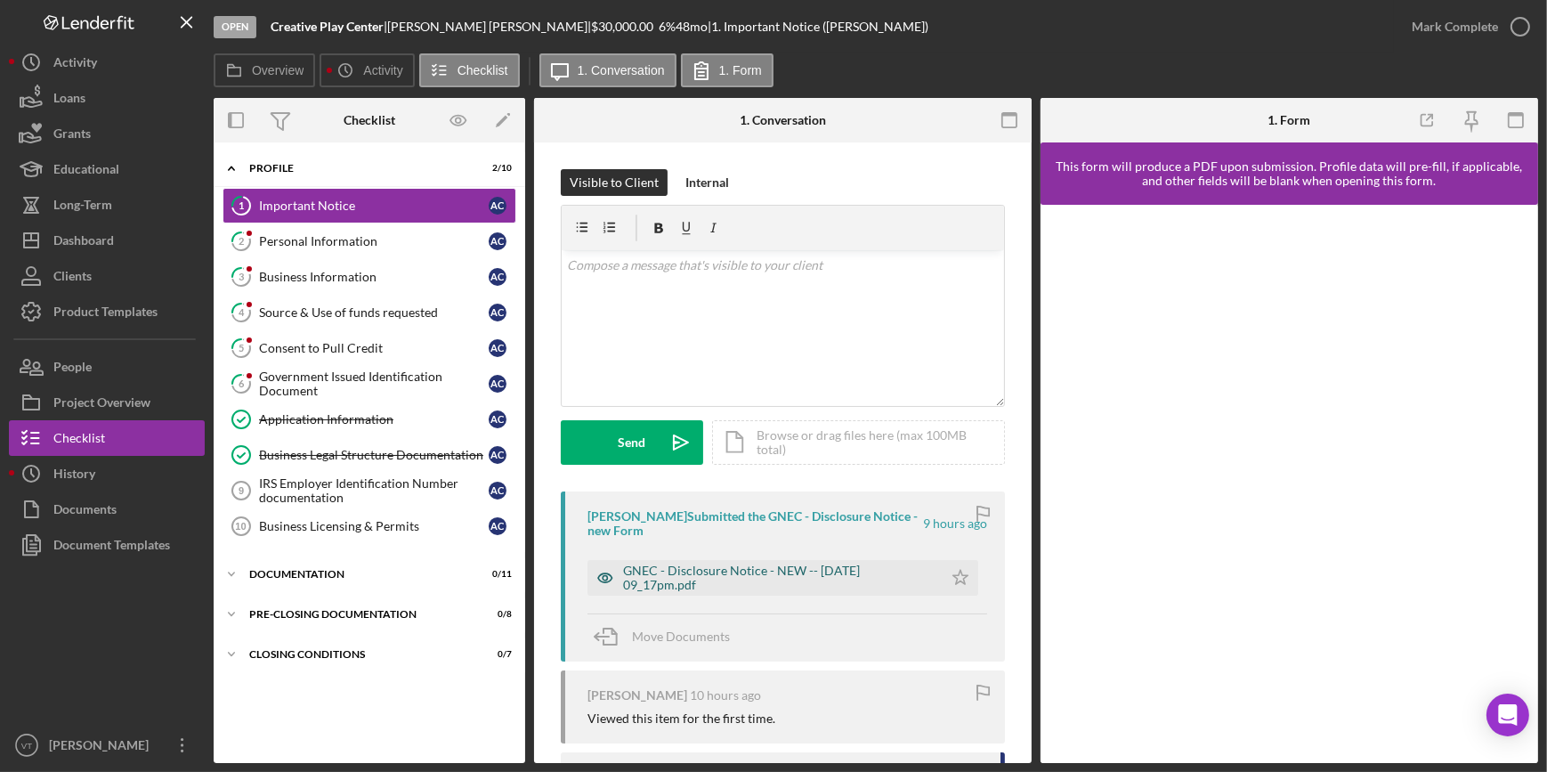
click at [769, 567] on div "GNEC - Disclosure Notice - NEW -- 2025-08-14 09_17pm.pdf" at bounding box center [778, 577] width 311 height 28
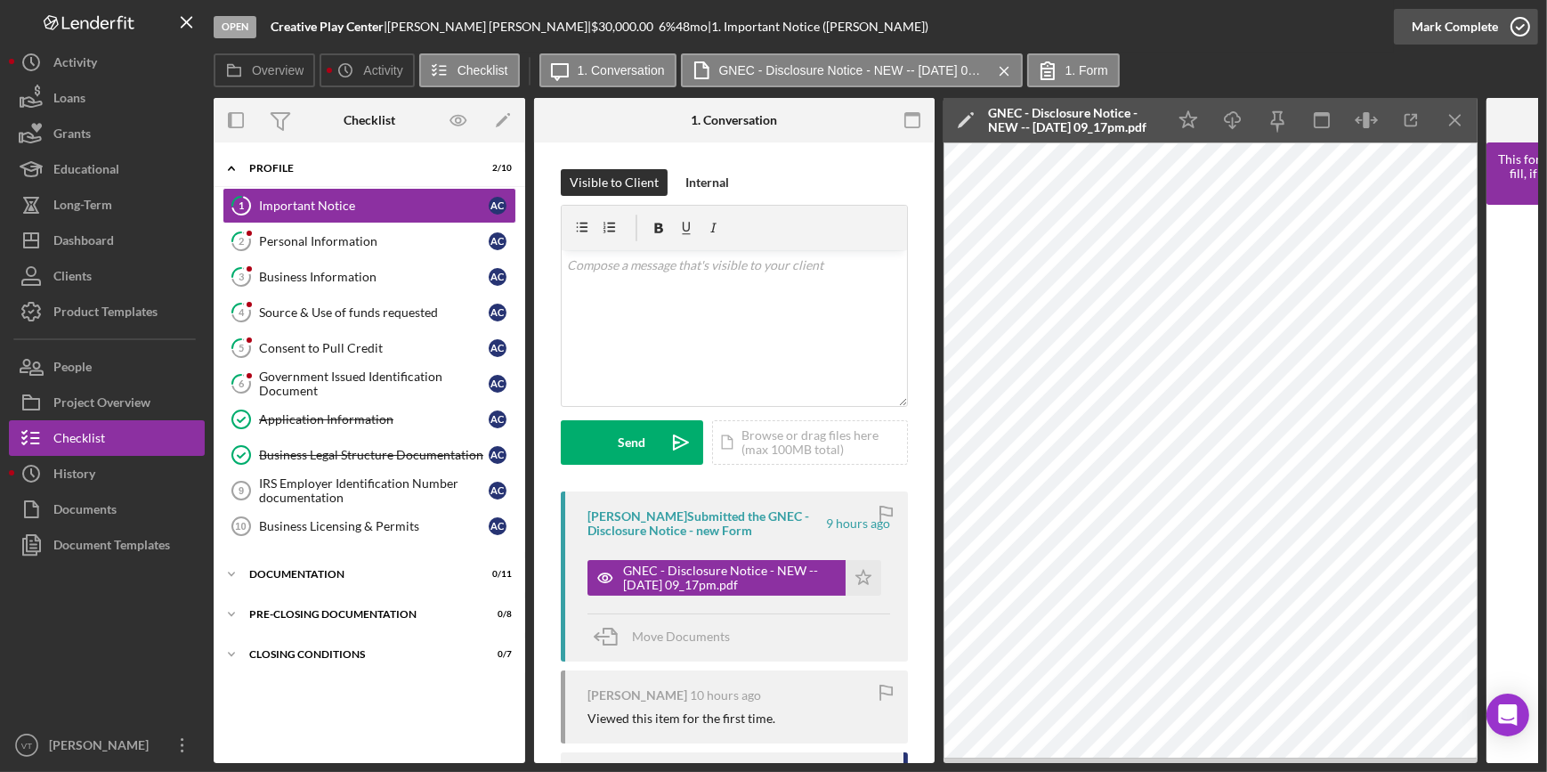
click at [1433, 17] on div "Mark Complete" at bounding box center [1455, 27] width 86 height 36
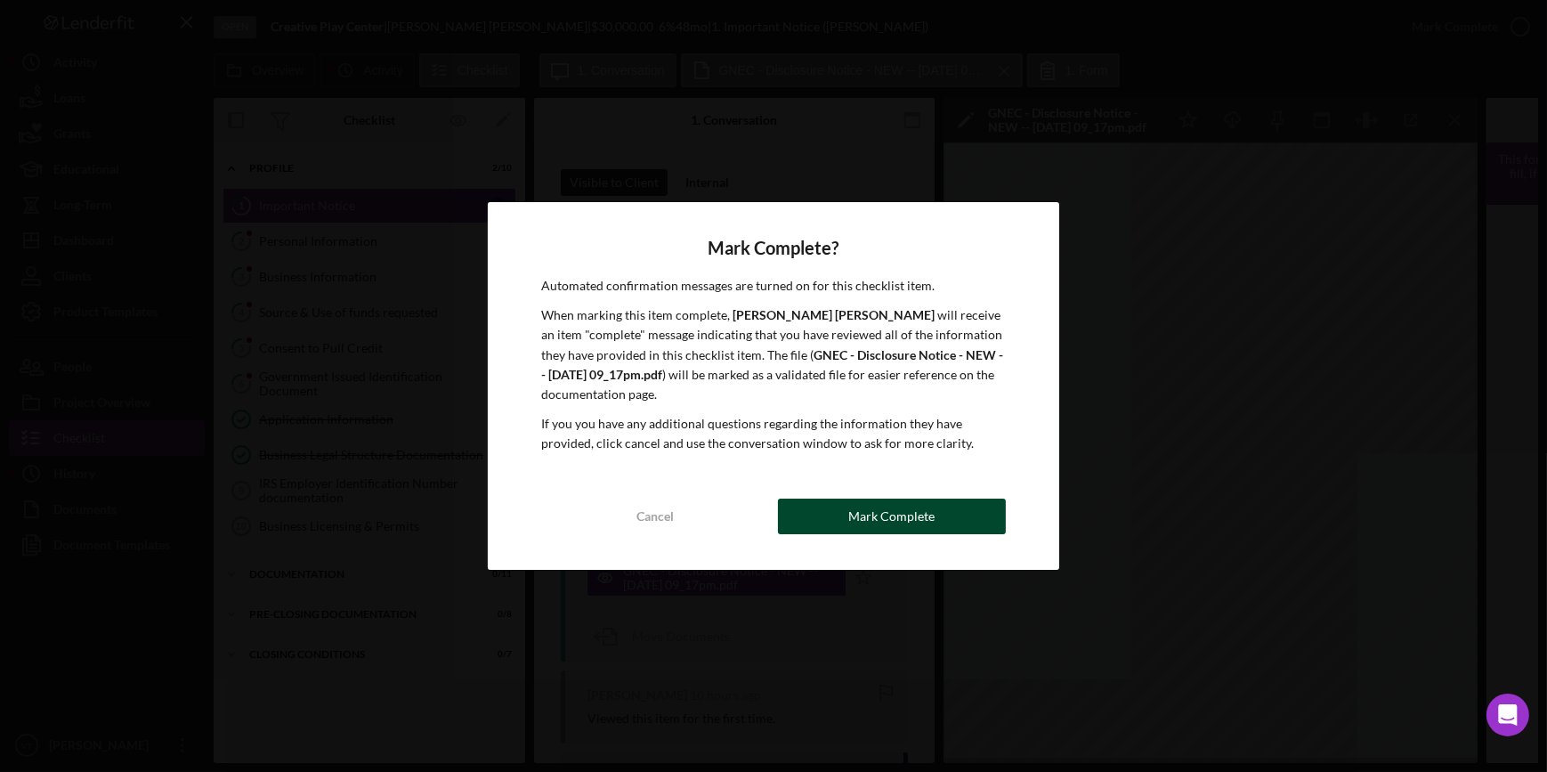
click at [902, 515] on div "Mark Complete" at bounding box center [891, 516] width 86 height 36
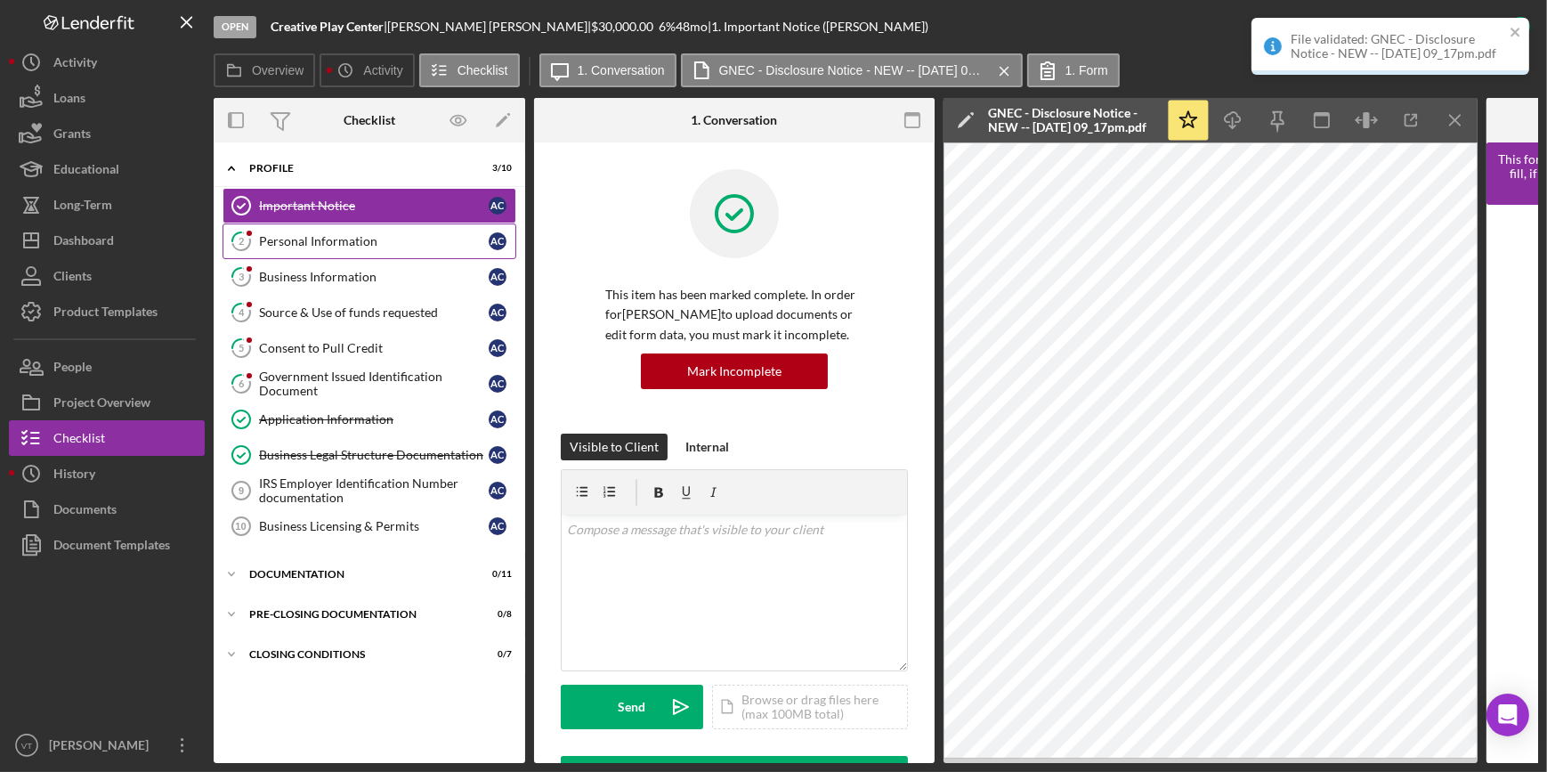
click at [400, 248] on link "2 Personal Information A C" at bounding box center [369, 241] width 294 height 36
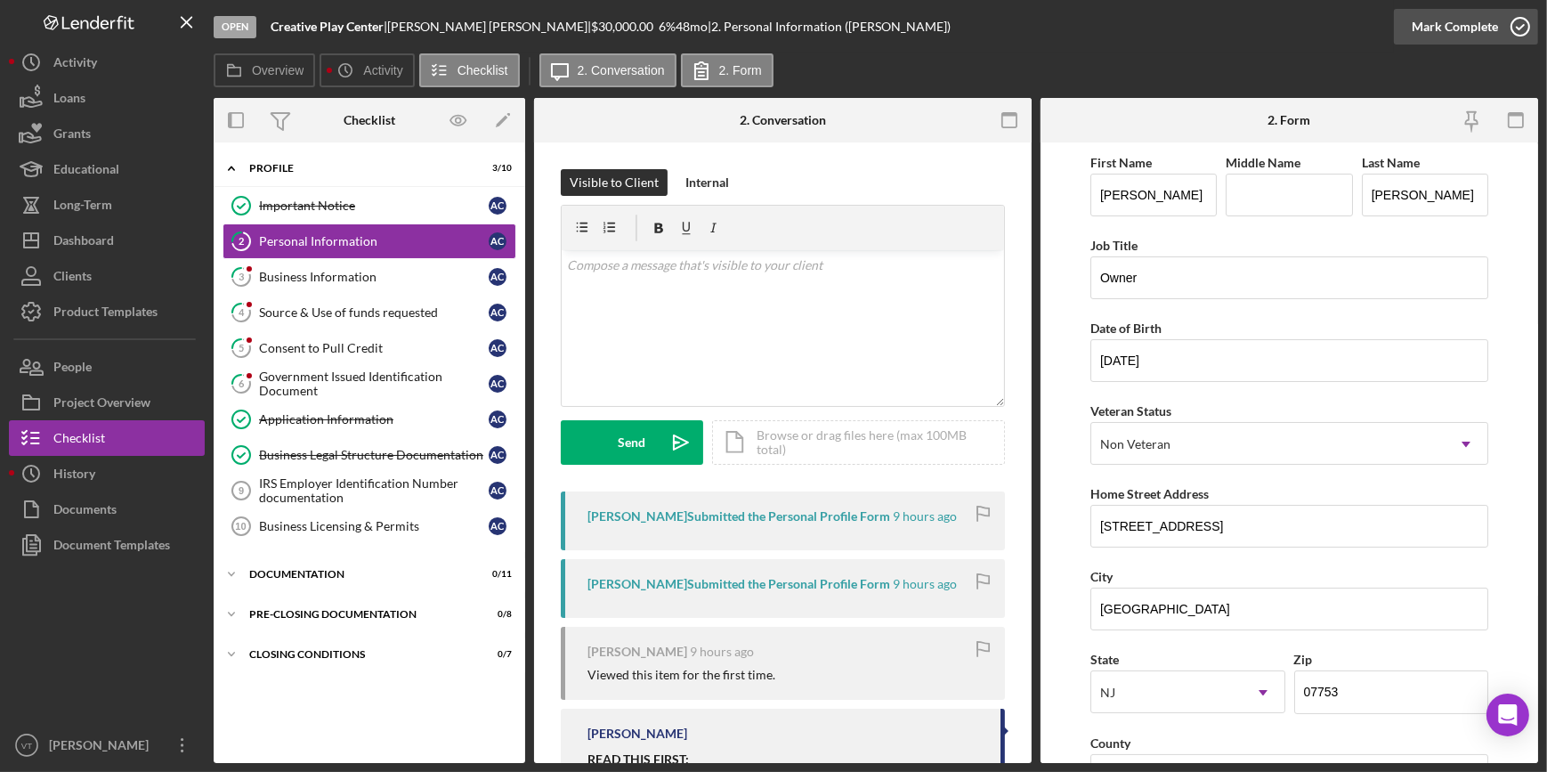
click at [1424, 23] on div "Mark Complete" at bounding box center [1455, 27] width 86 height 36
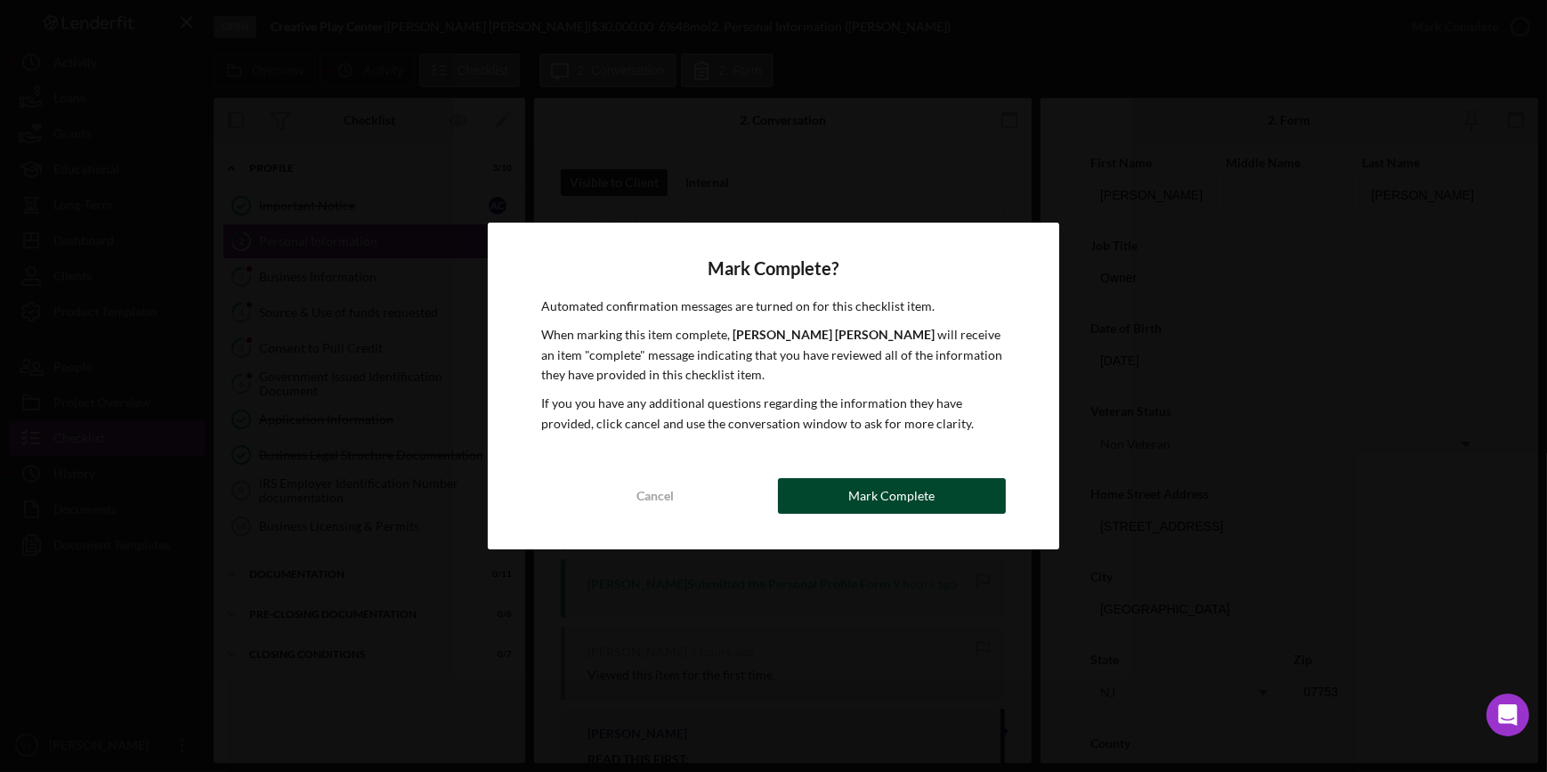
click at [874, 499] on div "Mark Complete" at bounding box center [891, 496] width 86 height 36
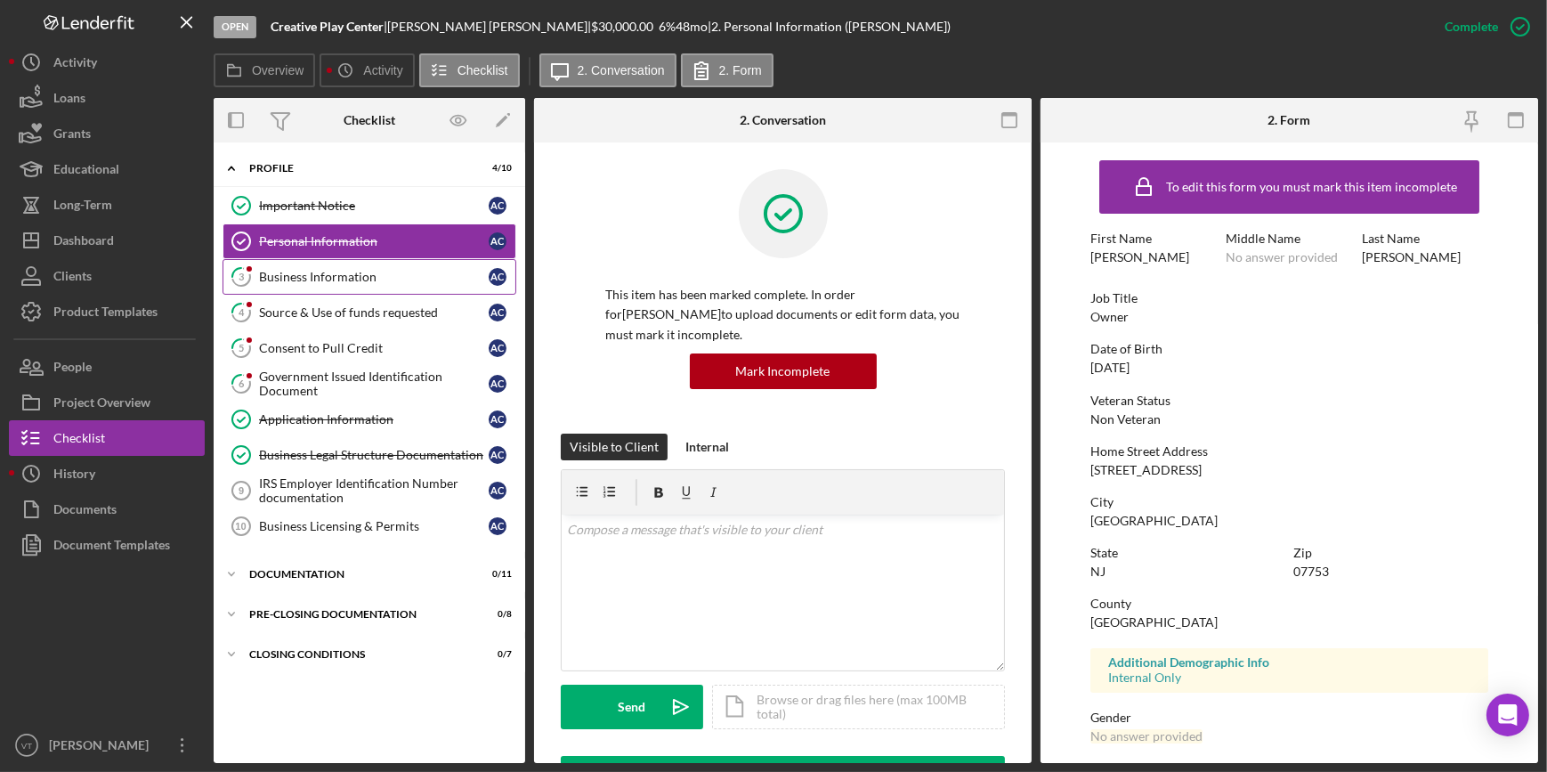
click at [388, 284] on link "3 Business Information A C" at bounding box center [369, 277] width 294 height 36
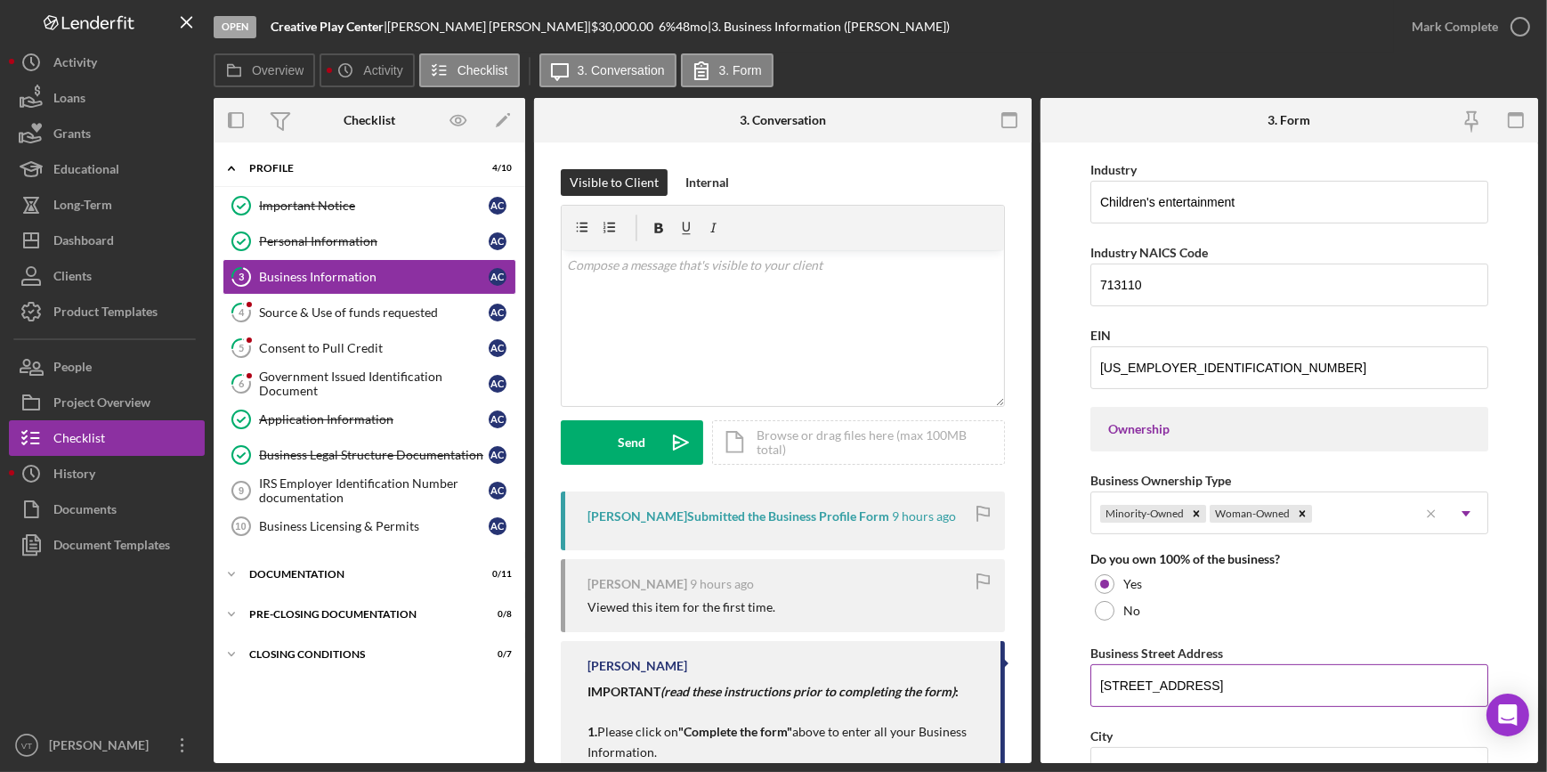
scroll to position [1051, 0]
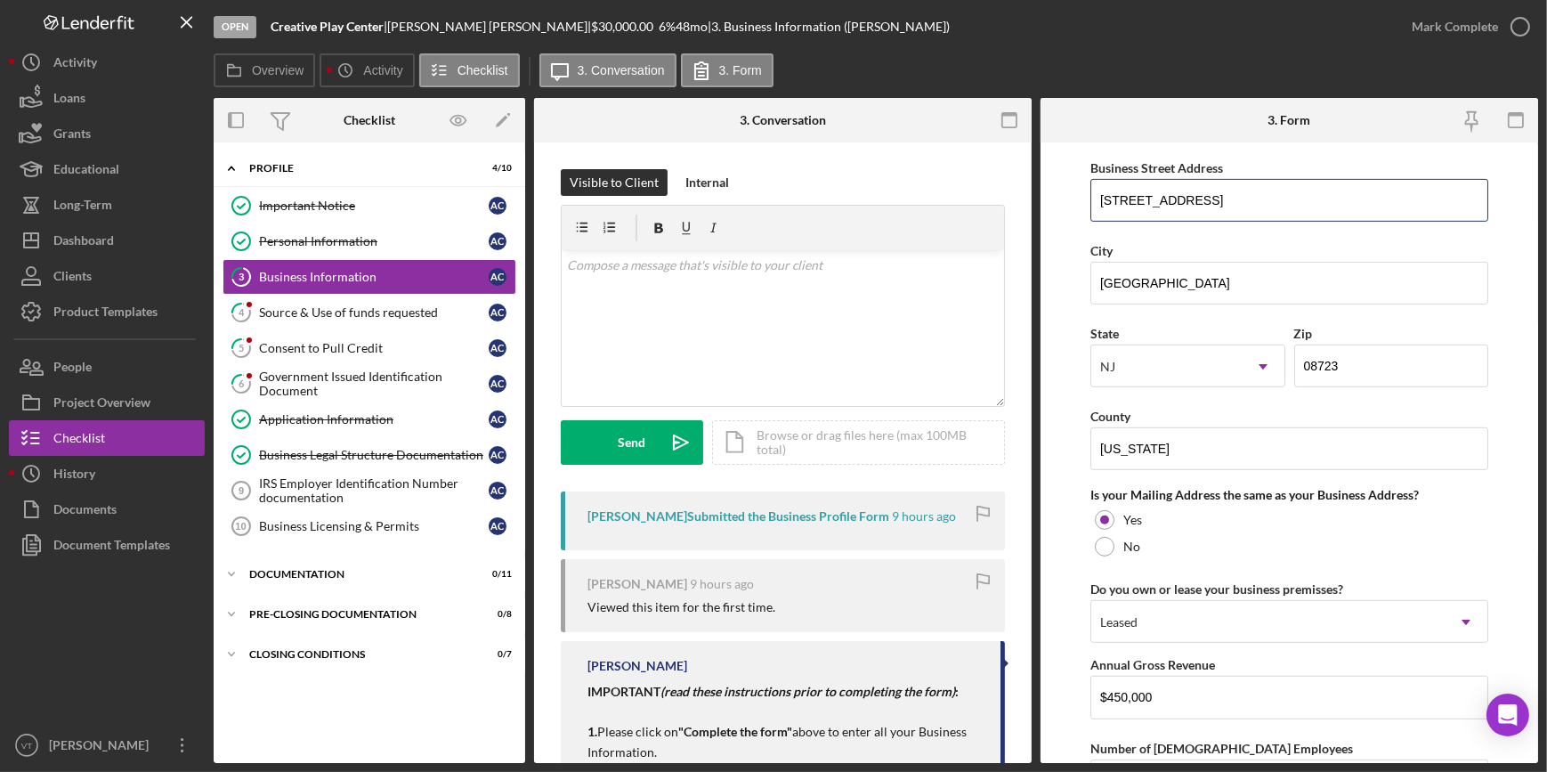
drag, startPoint x: 1216, startPoint y: 195, endPoint x: 1095, endPoint y: 225, distance: 124.8
click at [1095, 225] on div "Business Name Creative Play Center DBA Business Start Date 07/24/2025 Legal Str…" at bounding box center [1289, 60] width 398 height 1920
click at [1404, 30] on button "Mark Complete" at bounding box center [1466, 27] width 144 height 36
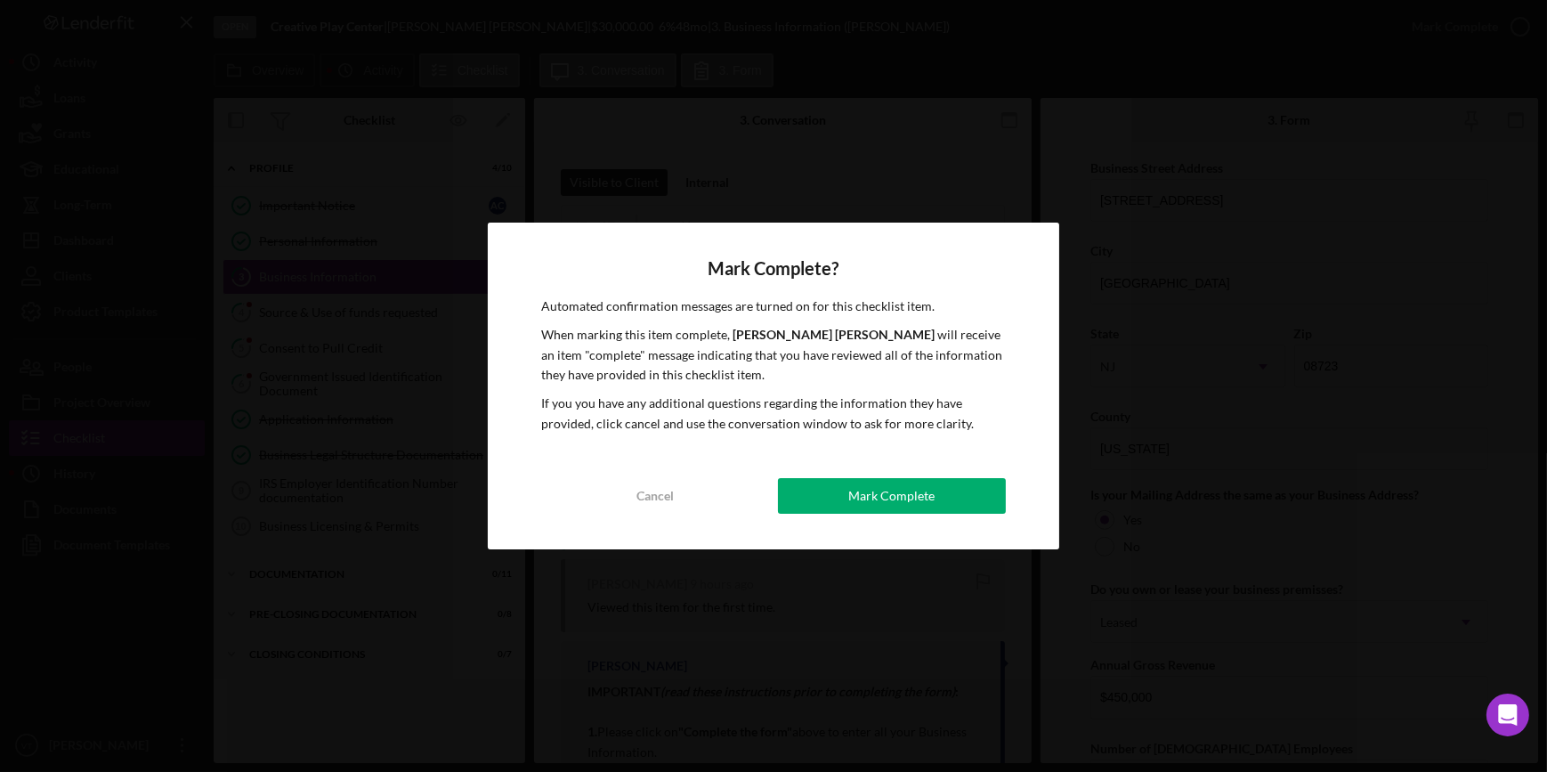
click at [853, 501] on div "Mark Complete" at bounding box center [891, 496] width 86 height 36
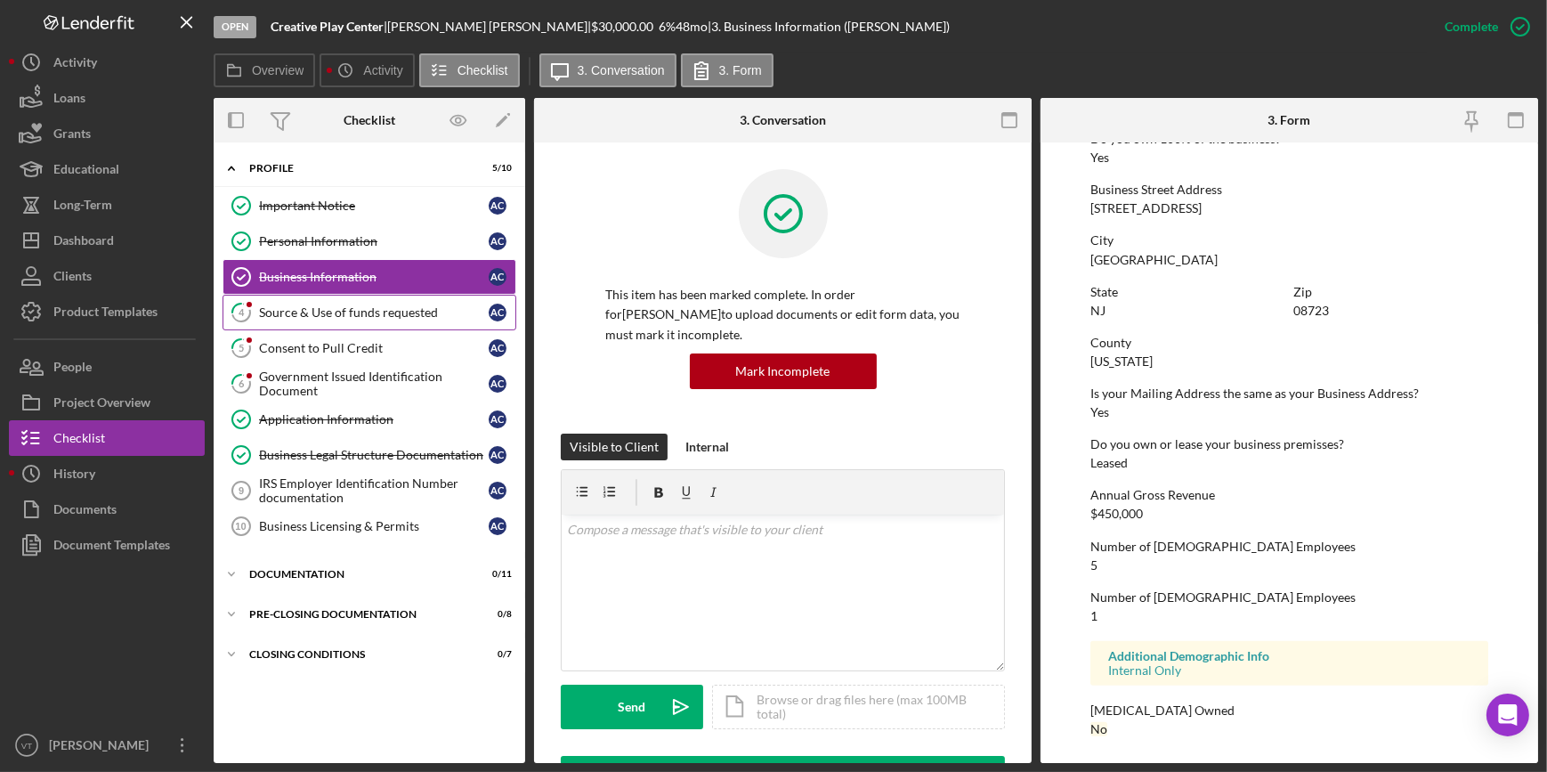
scroll to position [686, 0]
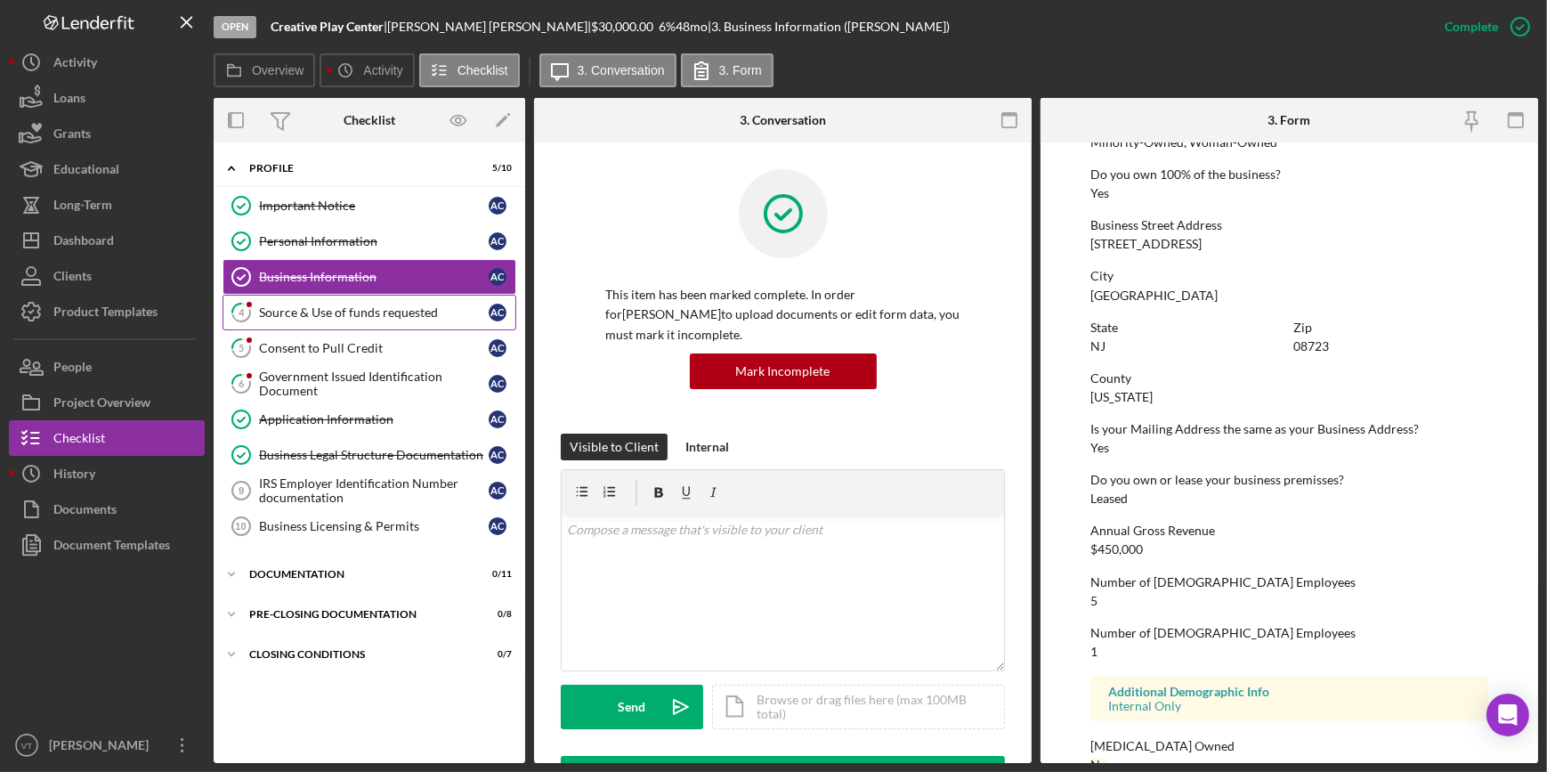
click at [330, 315] on div "Source & Use of funds requested" at bounding box center [374, 312] width 230 height 14
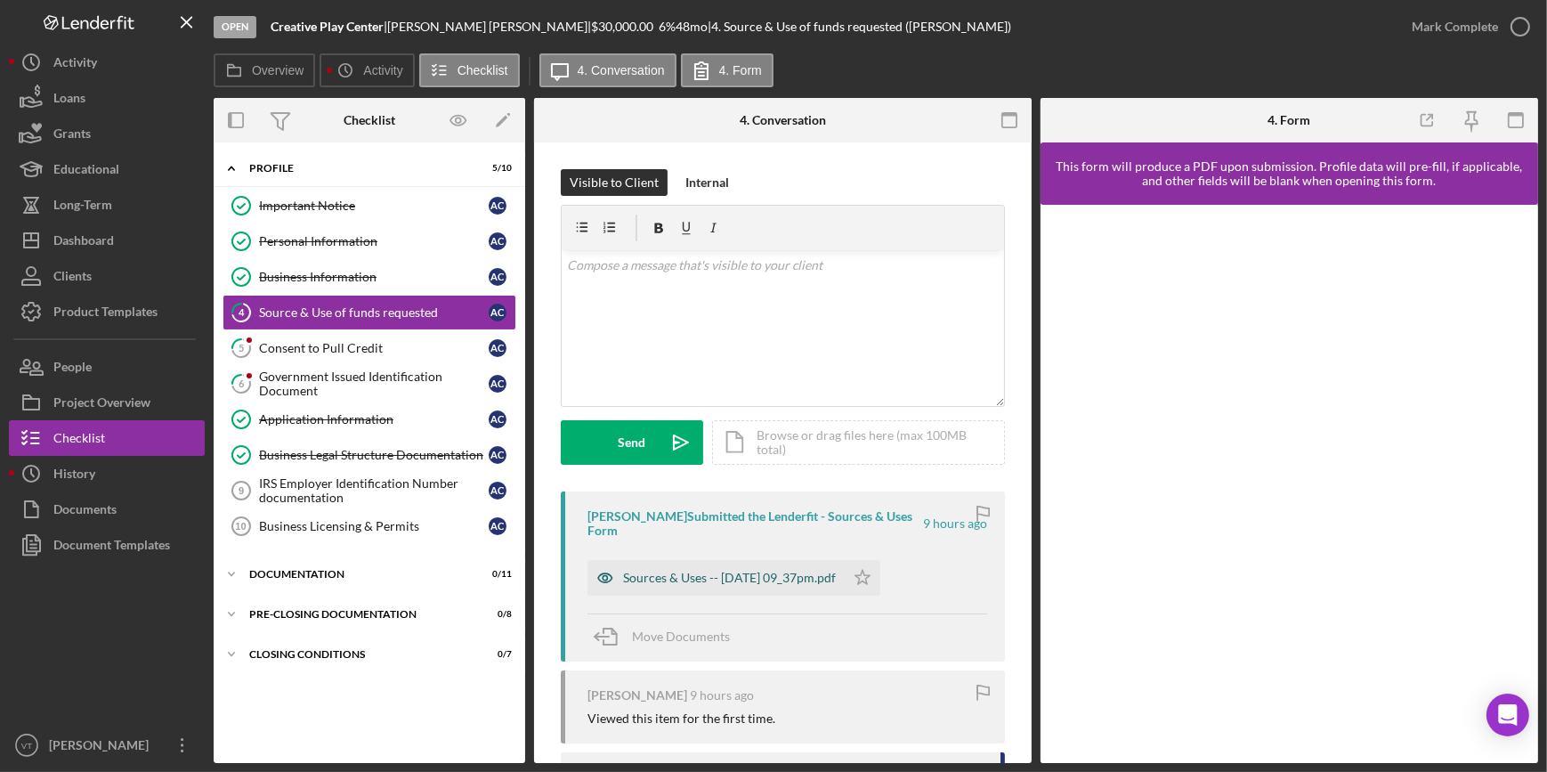
click at [676, 565] on div "Sources & Uses -- [DATE] 09_37pm.pdf" at bounding box center [715, 578] width 257 height 36
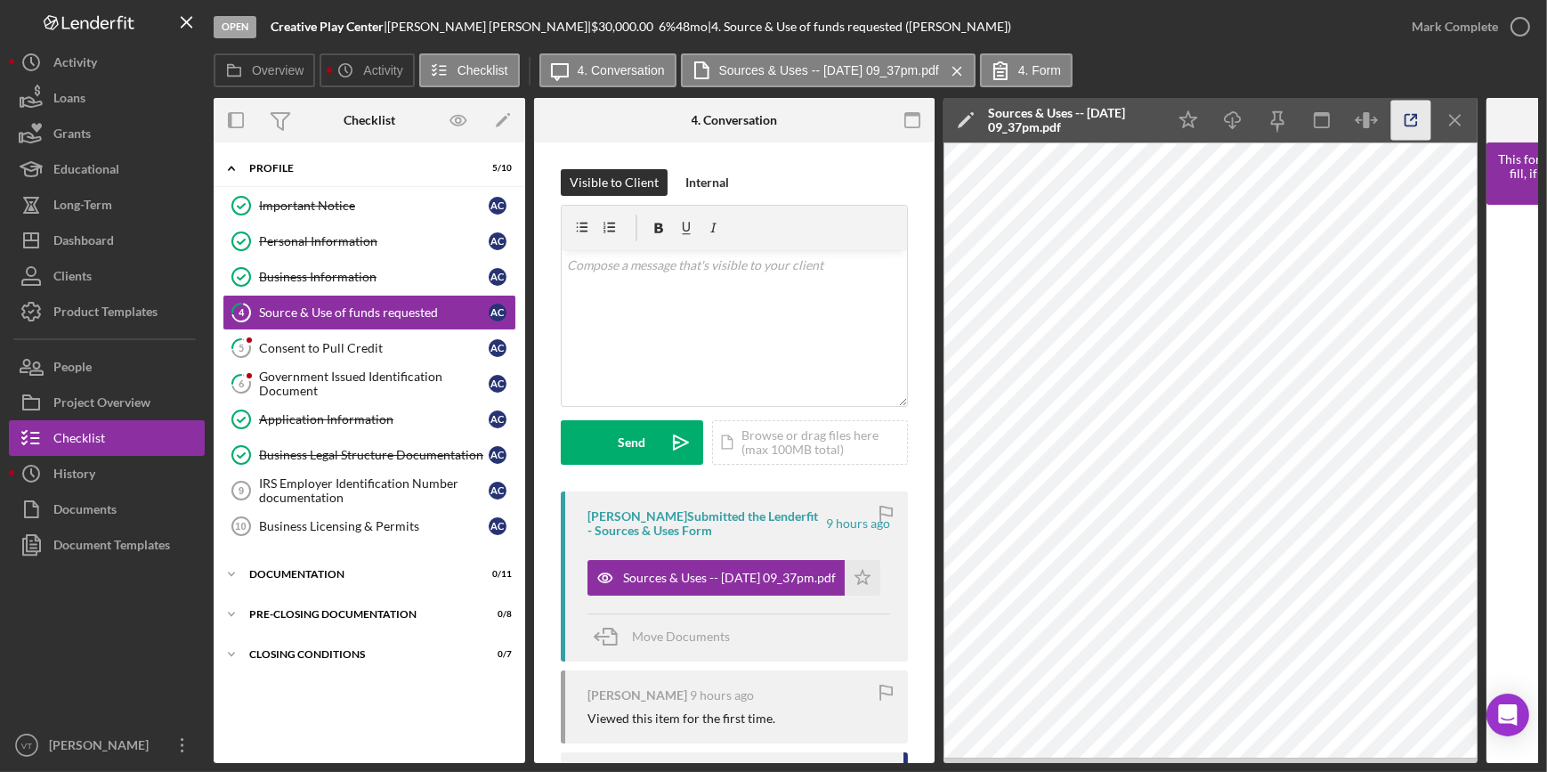
click at [1411, 116] on icon "button" at bounding box center [1411, 121] width 40 height 40
click at [1459, 14] on div "Mark Complete" at bounding box center [1455, 27] width 86 height 36
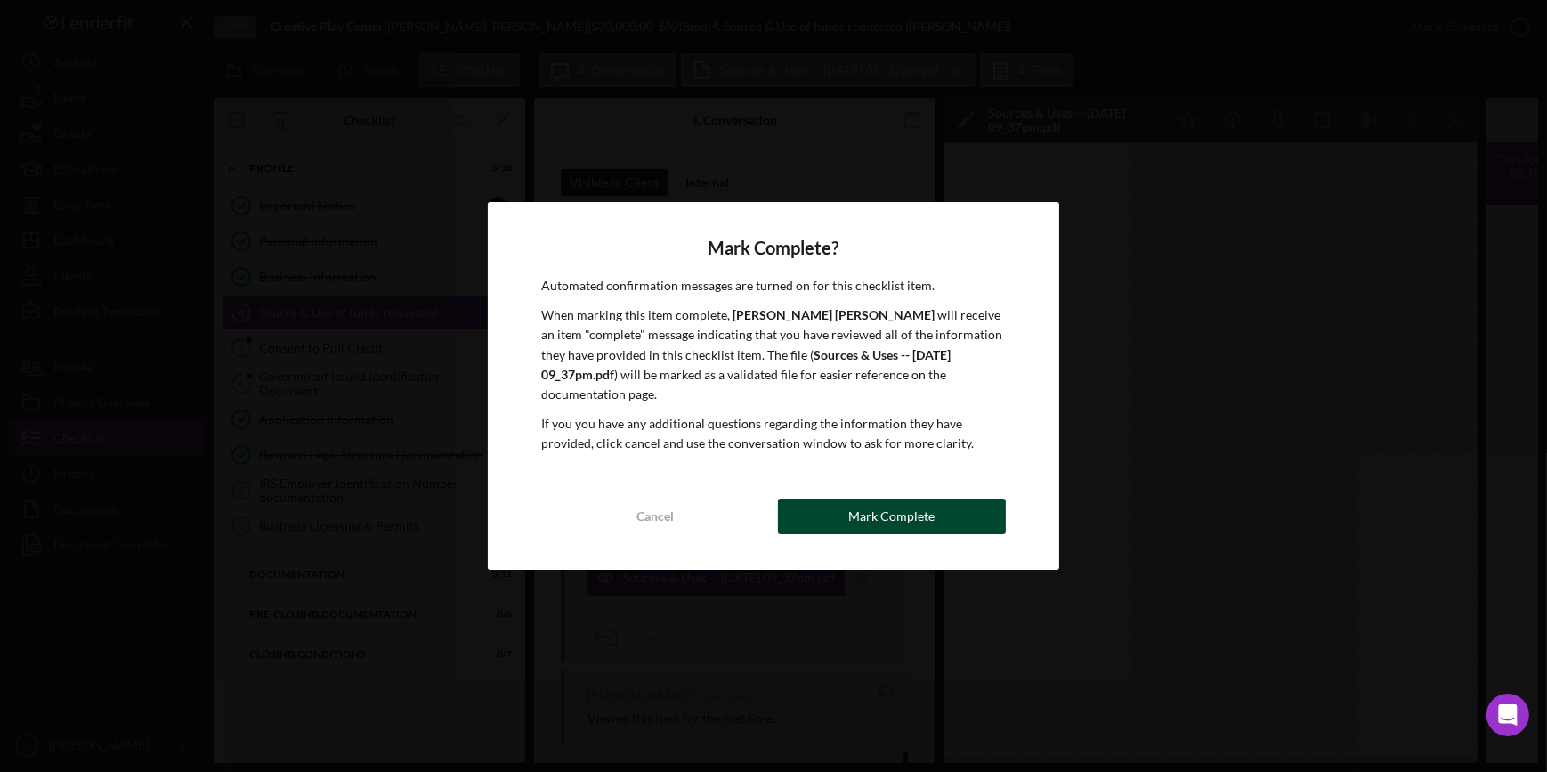
click at [873, 507] on div "Mark Complete" at bounding box center [891, 516] width 86 height 36
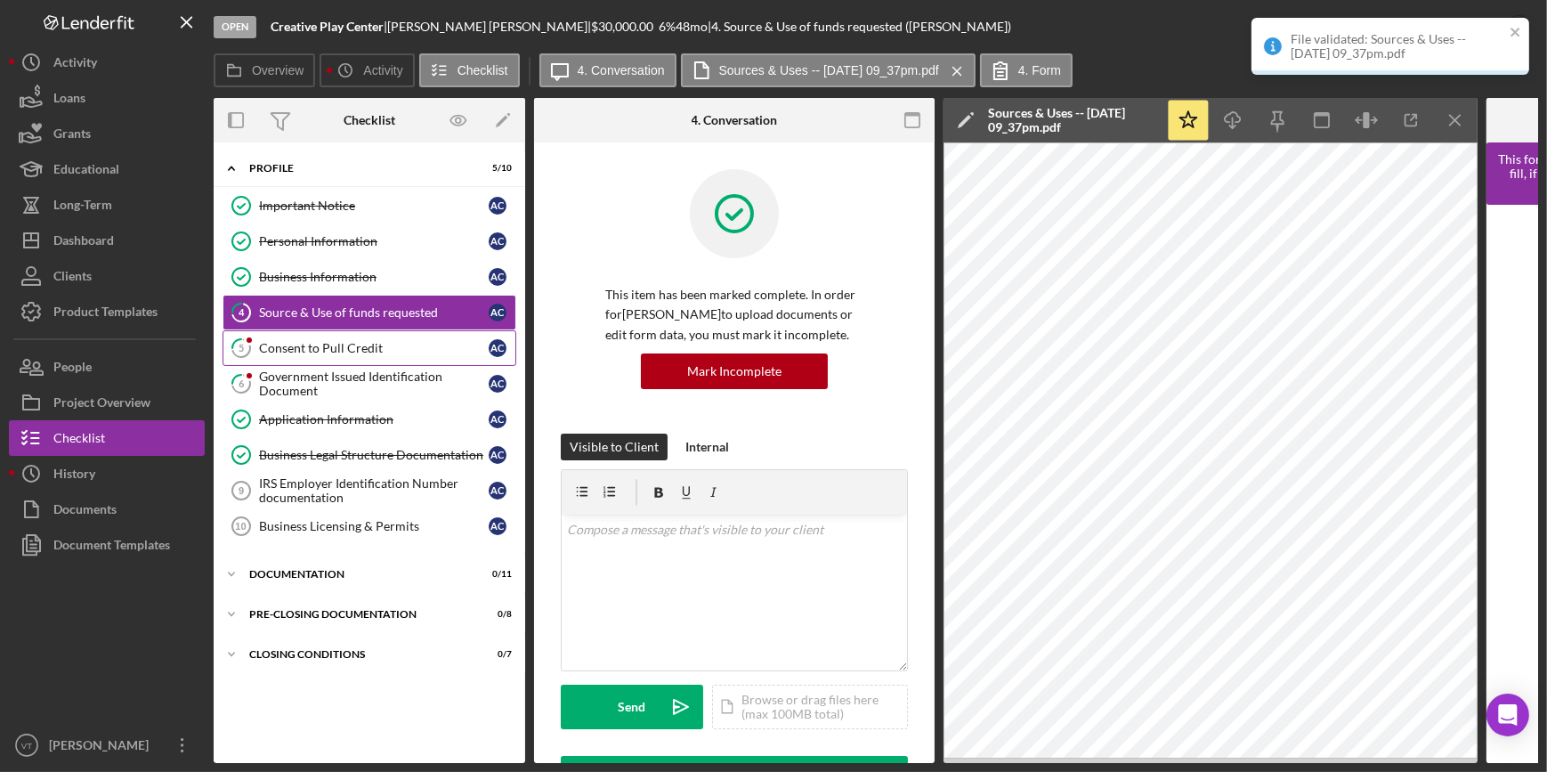
click at [389, 342] on div "Consent to Pull Credit" at bounding box center [374, 348] width 230 height 14
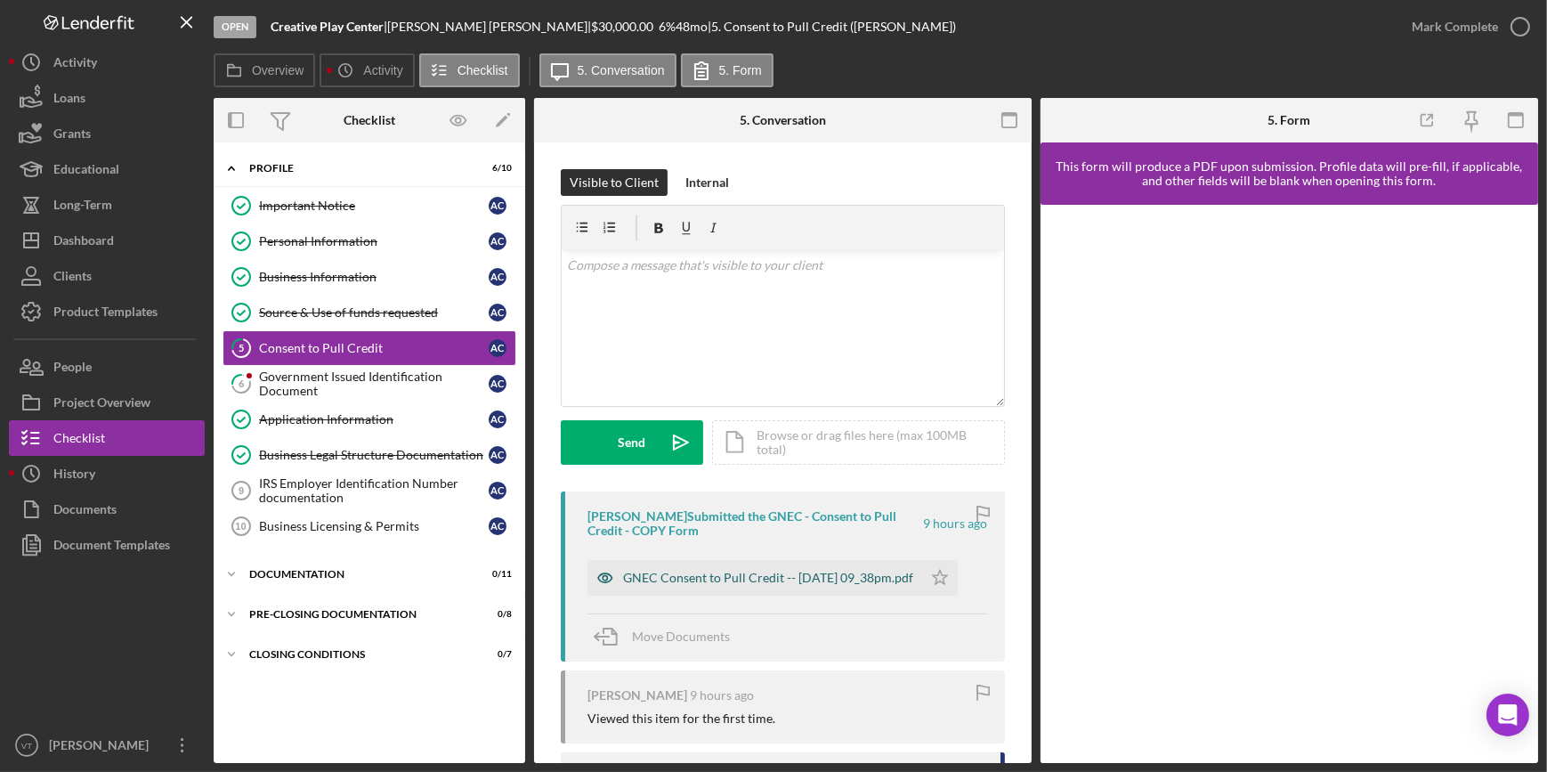
click at [664, 585] on div "GNEC Consent to Pull Credit -- 2025-08-14 09_38pm.pdf" at bounding box center [768, 577] width 290 height 14
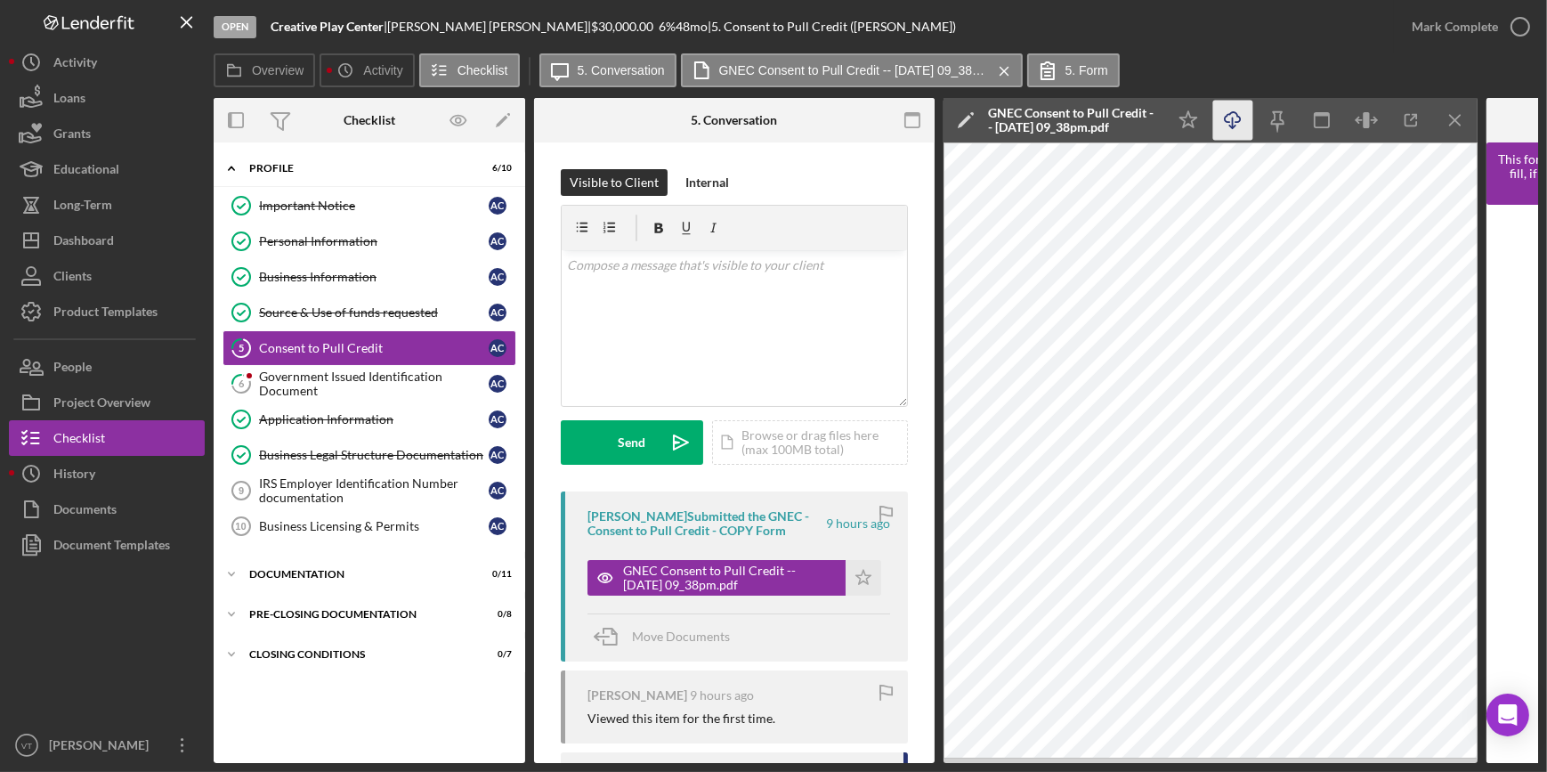
click at [1225, 117] on icon "button" at bounding box center [1232, 117] width 15 height 10
click at [1494, 30] on div "Mark Complete" at bounding box center [1455, 27] width 86 height 36
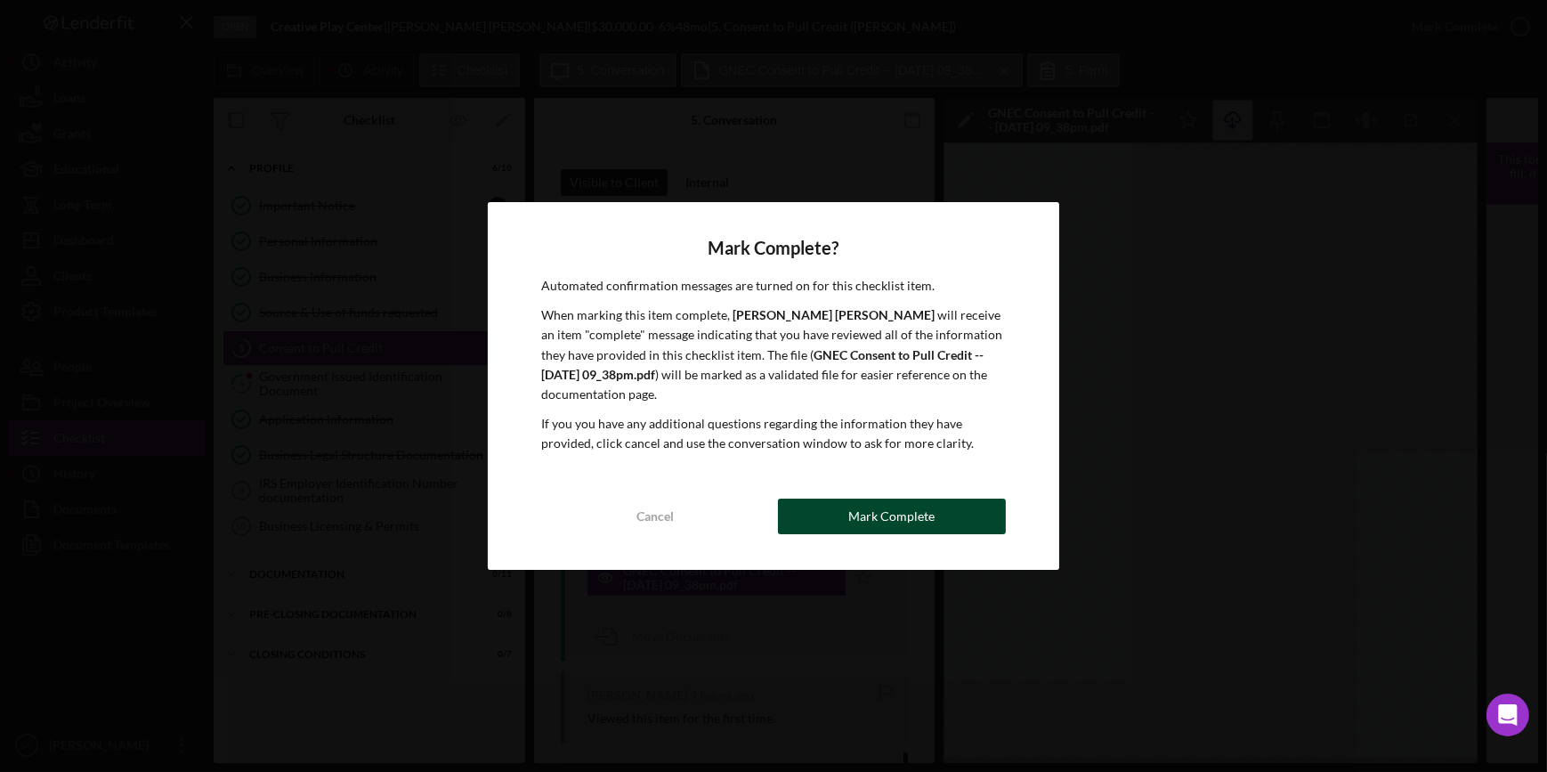
click at [918, 530] on div "Mark Complete" at bounding box center [891, 516] width 86 height 36
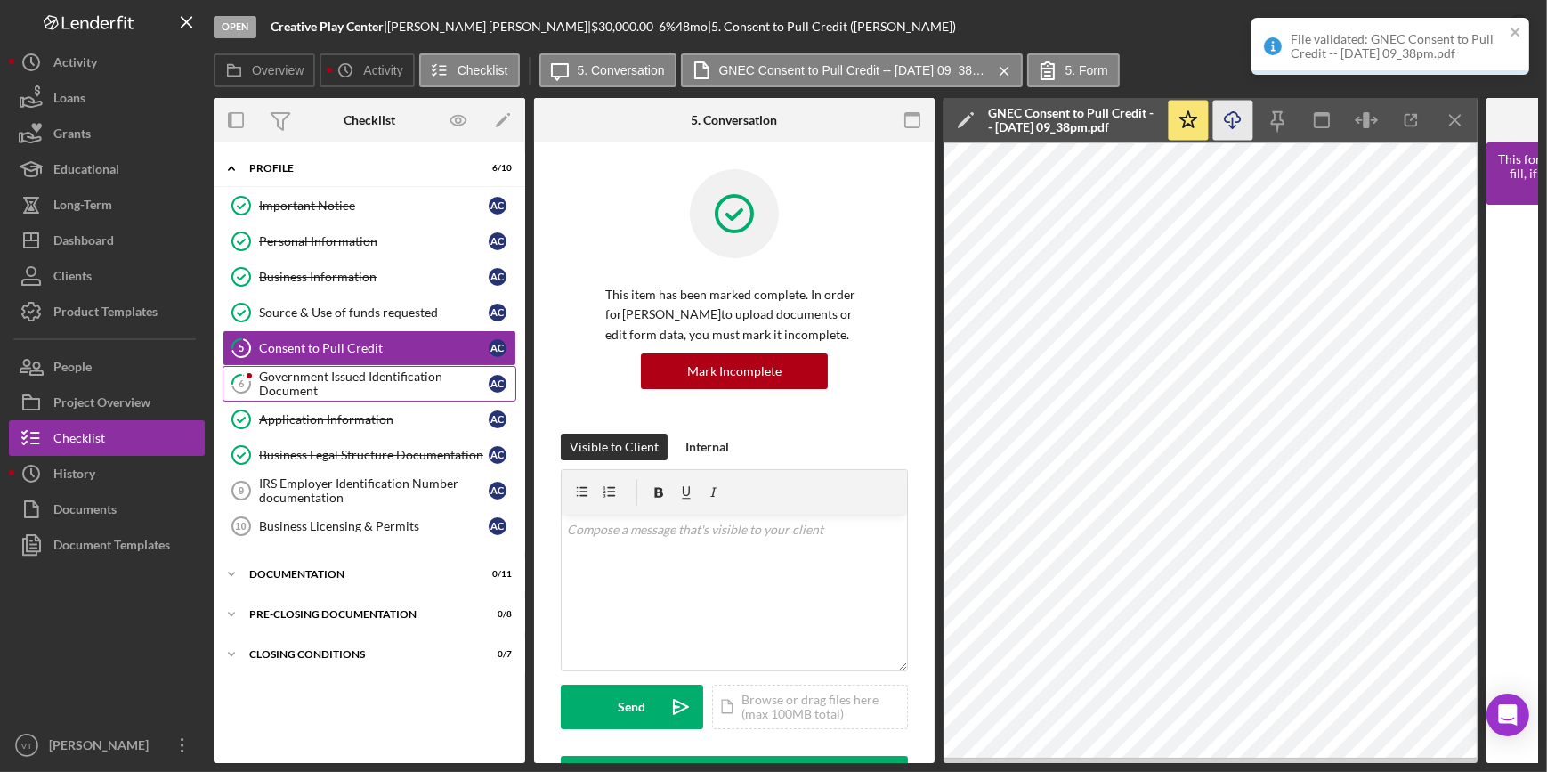
click at [334, 379] on div "Government Issued Identification Document" at bounding box center [374, 383] width 230 height 28
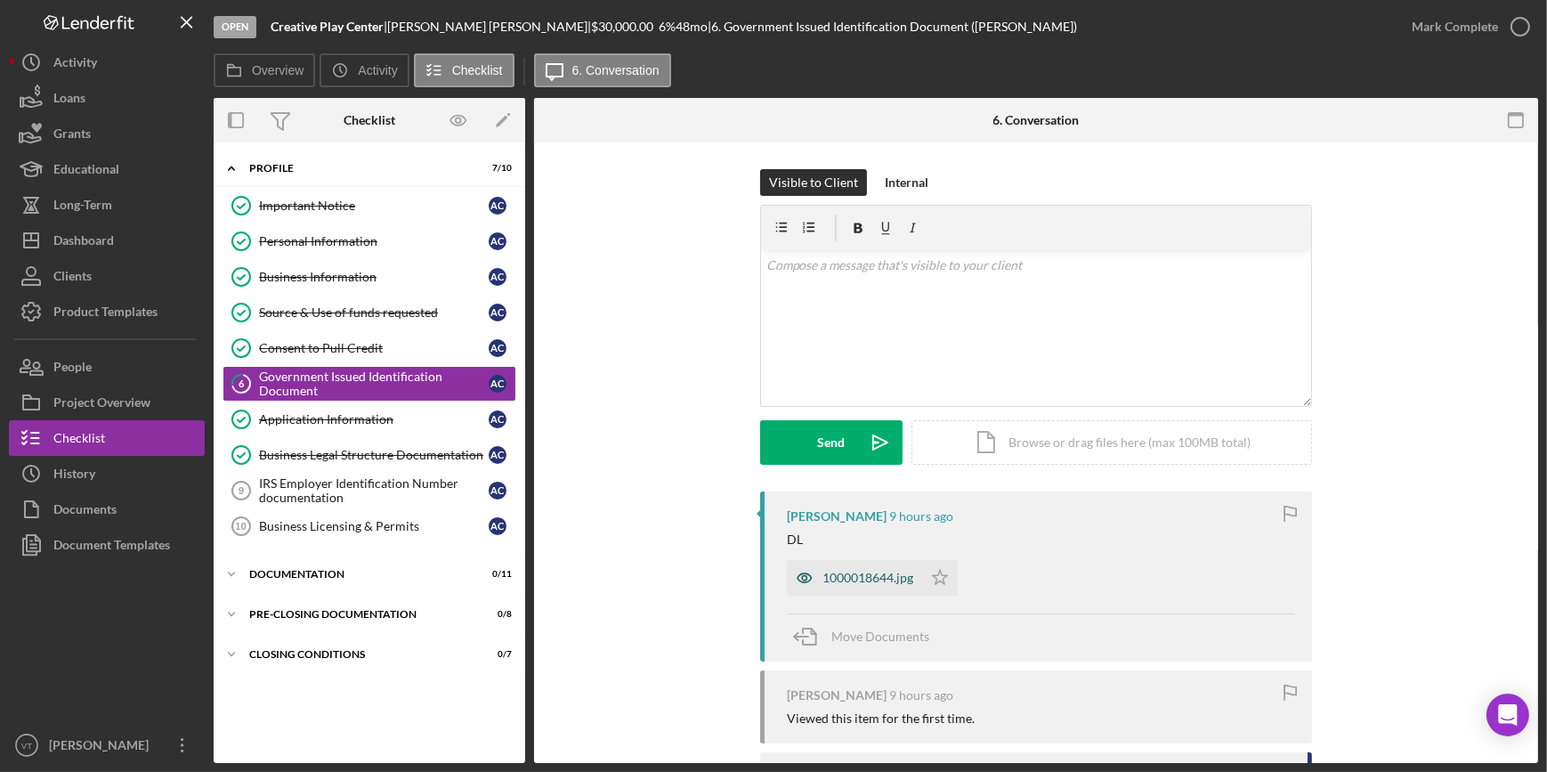
click at [809, 576] on icon "button" at bounding box center [805, 578] width 36 height 36
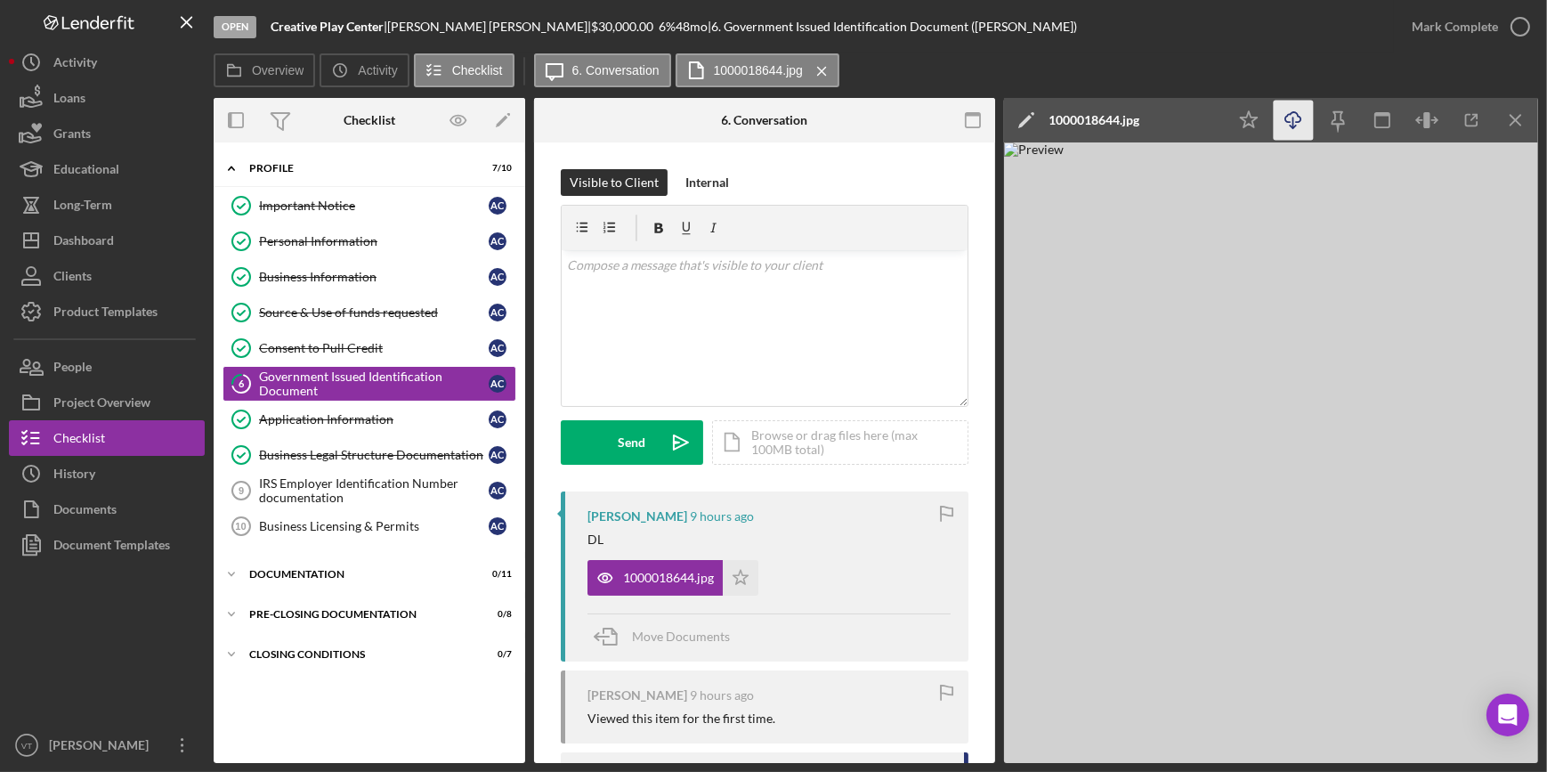
click at [1287, 116] on icon "button" at bounding box center [1292, 117] width 15 height 10
click at [1102, 44] on div "Open Creative Play Center | Arelis Castro | $30,000.00 6 % 48 mo | 6. Governmen…" at bounding box center [804, 26] width 1180 height 53
click at [1417, 25] on div "Mark Complete" at bounding box center [1455, 27] width 86 height 36
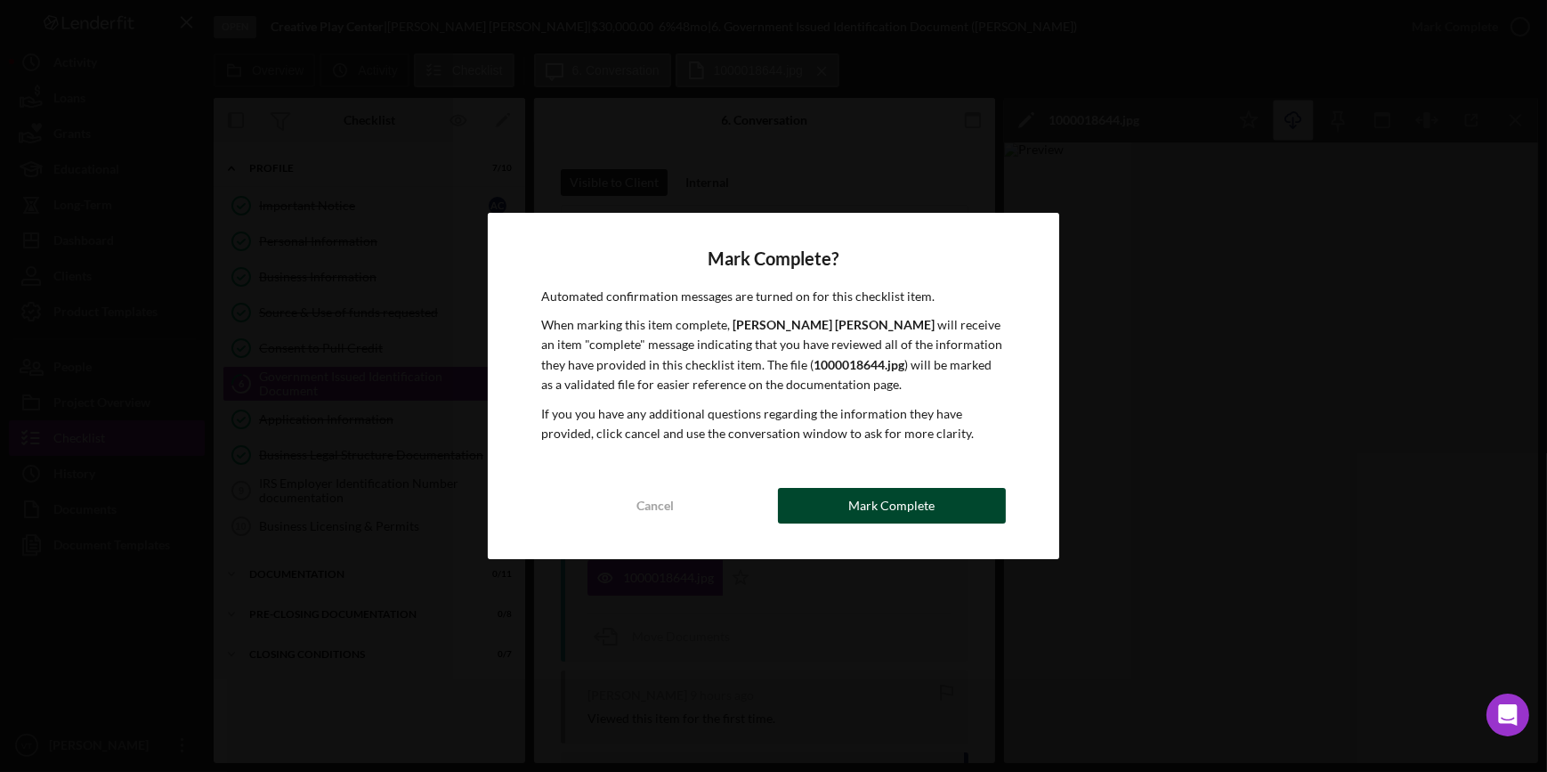
click at [848, 494] on button "Mark Complete" at bounding box center [892, 506] width 228 height 36
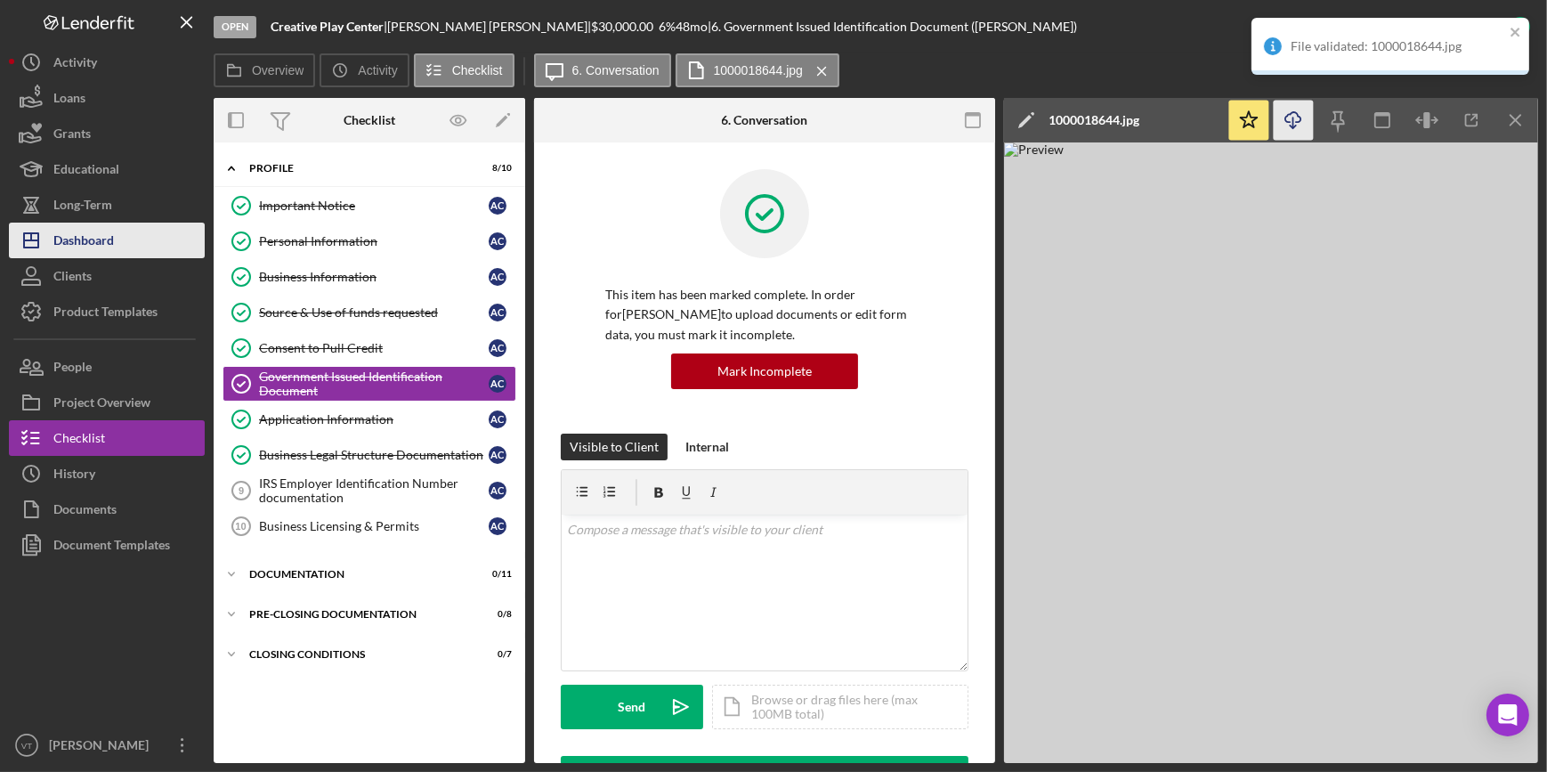
click at [133, 241] on button "Icon/Dashboard Dashboard" at bounding box center [107, 240] width 196 height 36
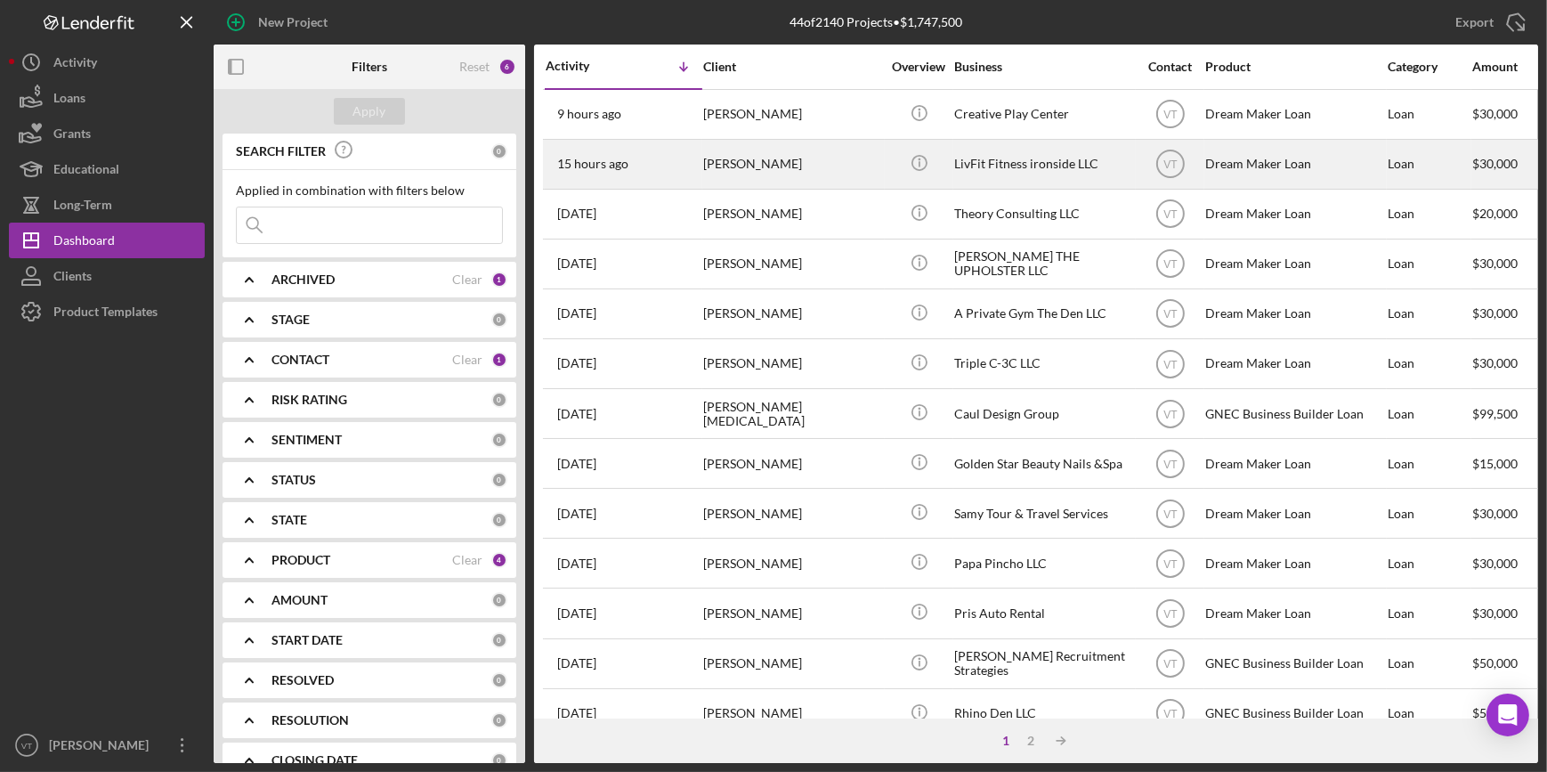
click at [765, 166] on div "Widchard Jilus" at bounding box center [792, 164] width 178 height 47
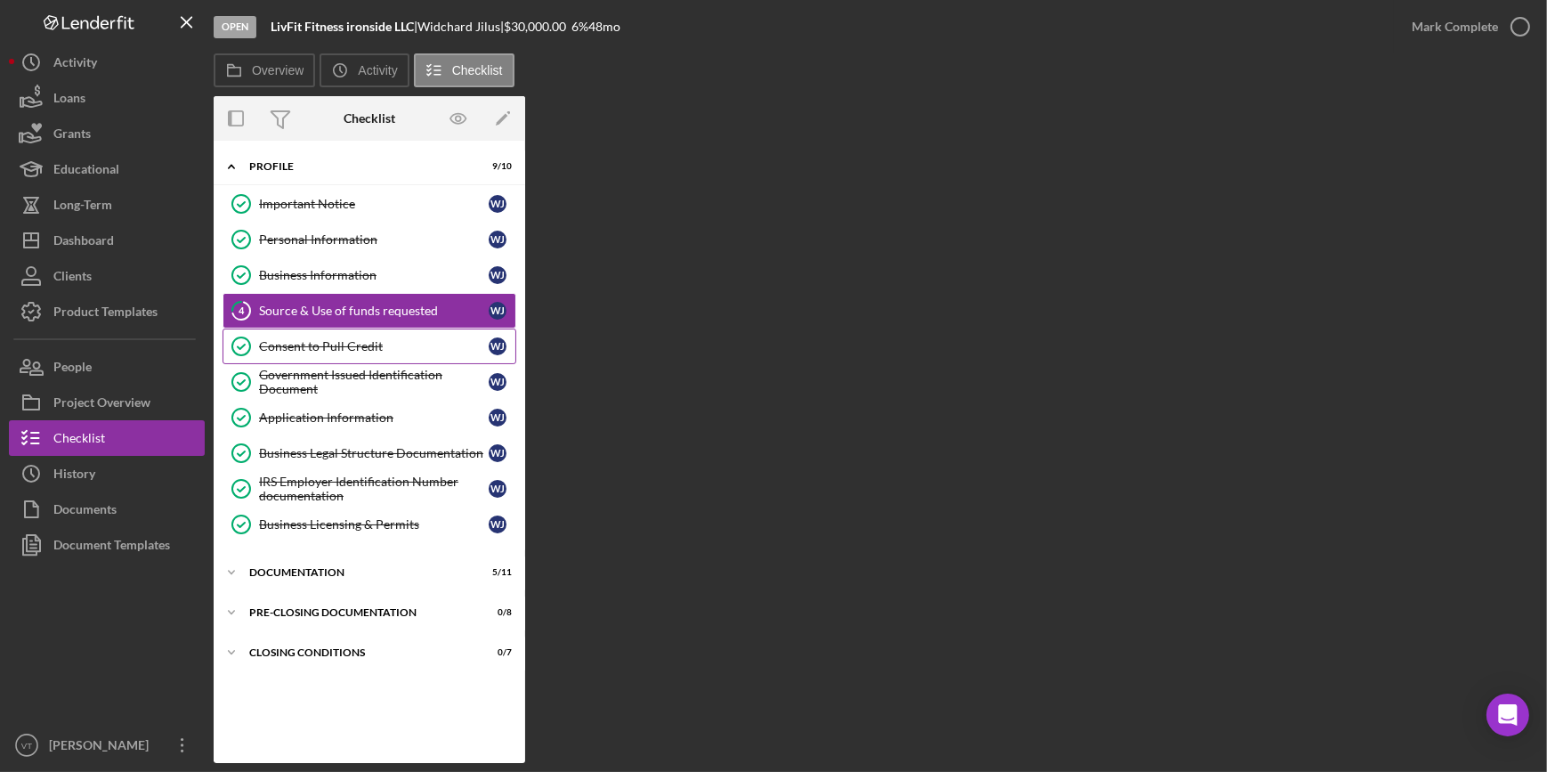
click at [294, 336] on link "Consent to Pull Credit Consent to Pull Credit W J" at bounding box center [369, 346] width 294 height 36
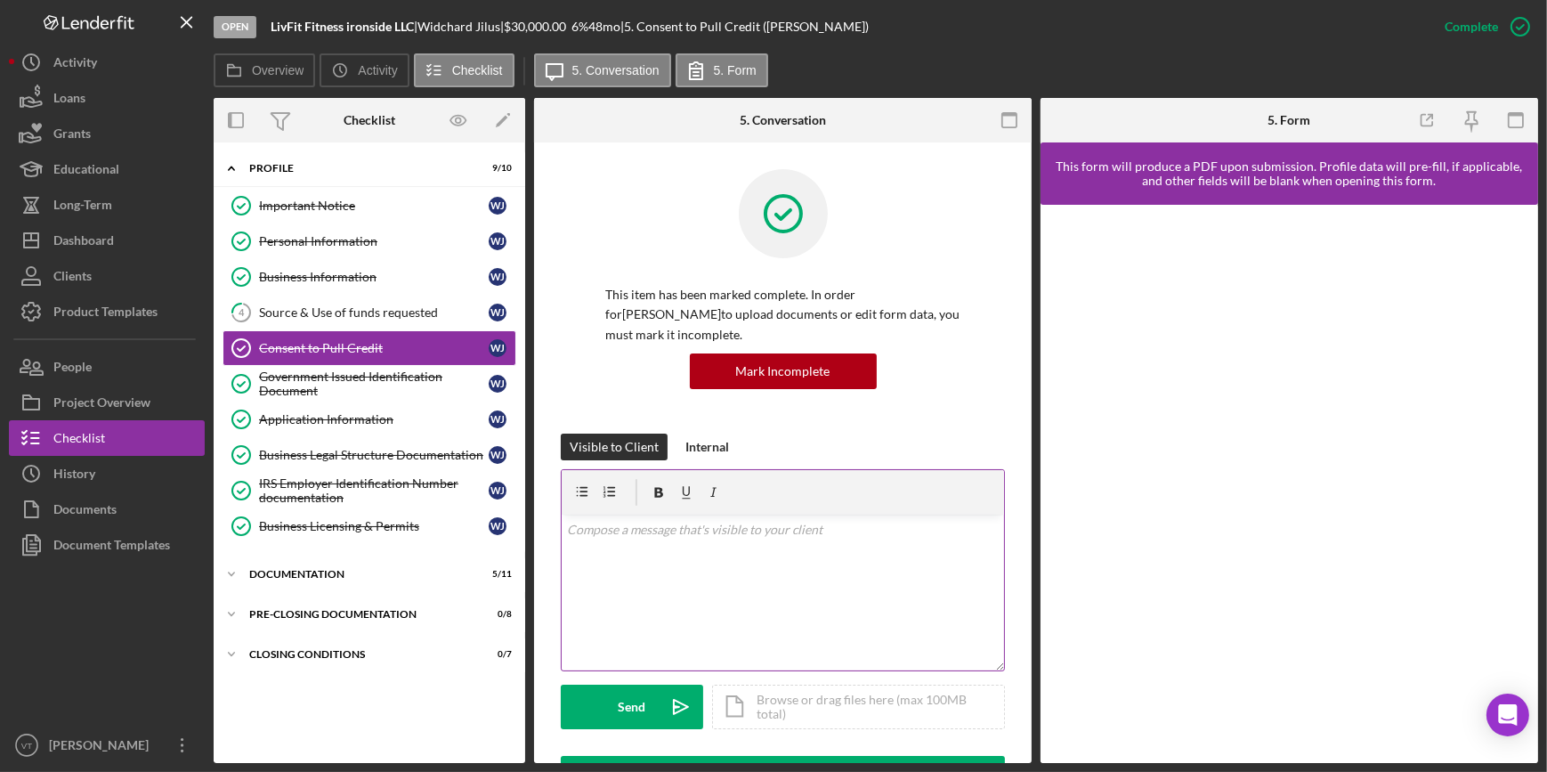
click at [627, 536] on p at bounding box center [783, 530] width 433 height 20
click at [657, 704] on button "Send Icon/icon-invite-send" at bounding box center [632, 706] width 142 height 44
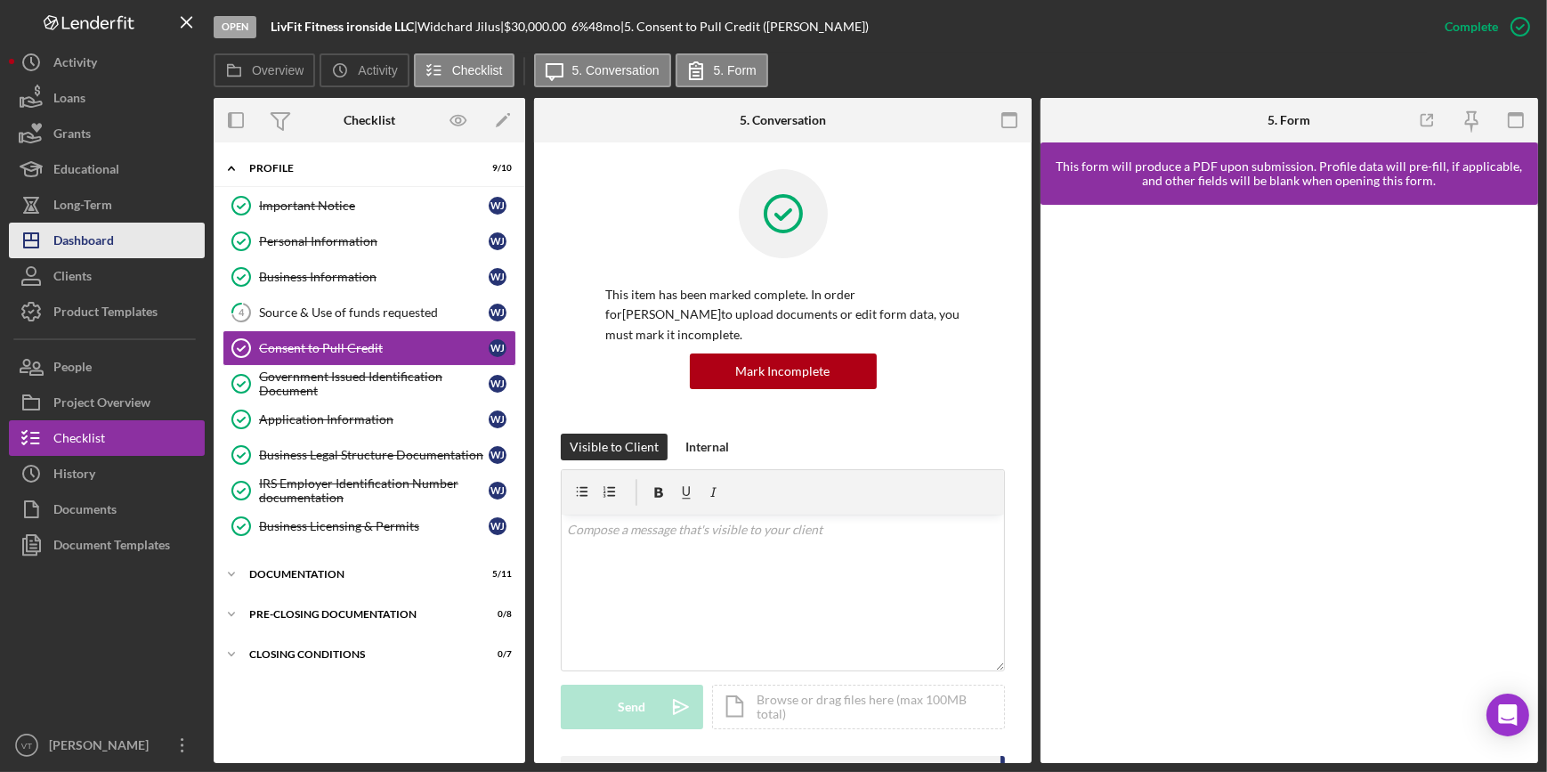
click at [132, 223] on button "Icon/Dashboard Dashboard" at bounding box center [107, 240] width 196 height 36
